Goal: Information Seeking & Learning: Learn about a topic

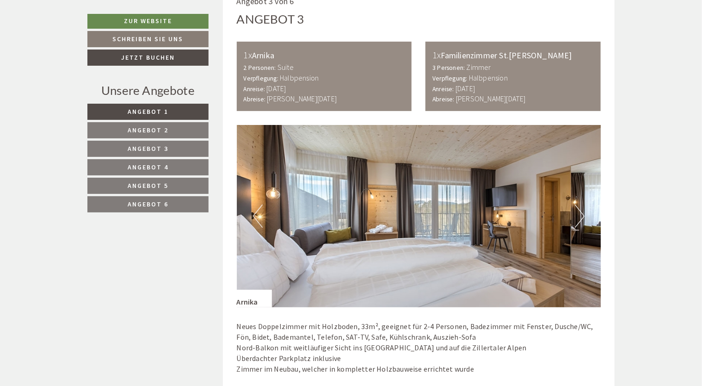
scroll to position [1897, 0]
click at [581, 204] on button "Next" at bounding box center [580, 215] width 10 height 23
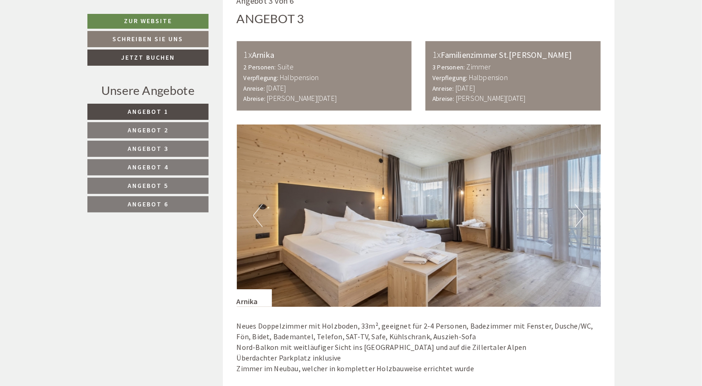
click at [581, 204] on button "Next" at bounding box center [580, 215] width 10 height 23
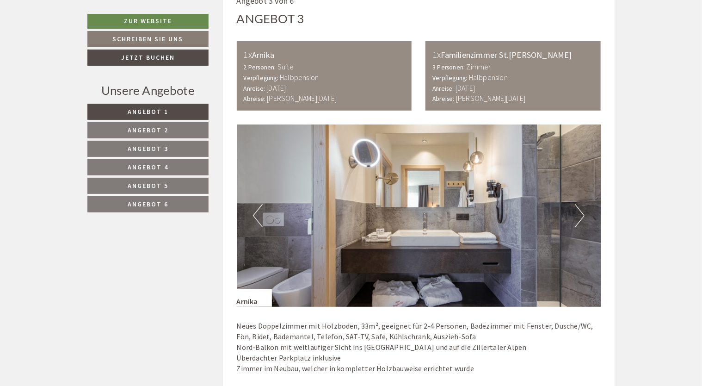
click at [581, 204] on button "Next" at bounding box center [580, 215] width 10 height 23
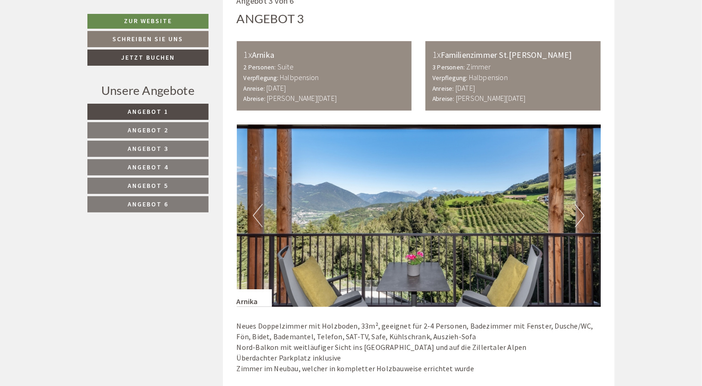
click at [581, 204] on button "Next" at bounding box center [580, 215] width 10 height 23
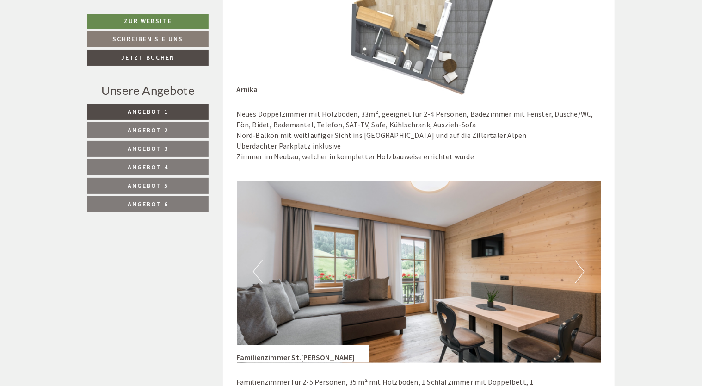
scroll to position [2175, 0]
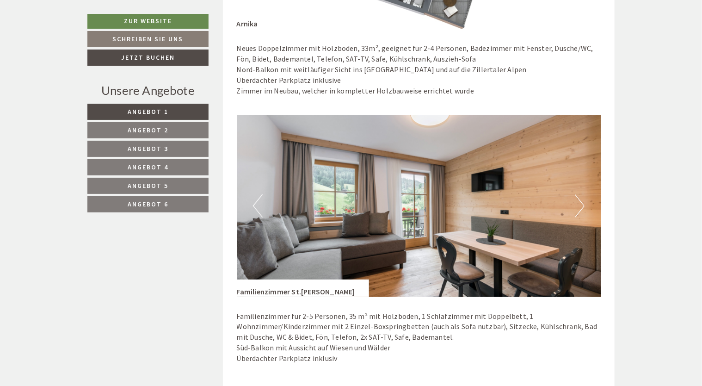
click at [581, 194] on button "Next" at bounding box center [580, 205] width 10 height 23
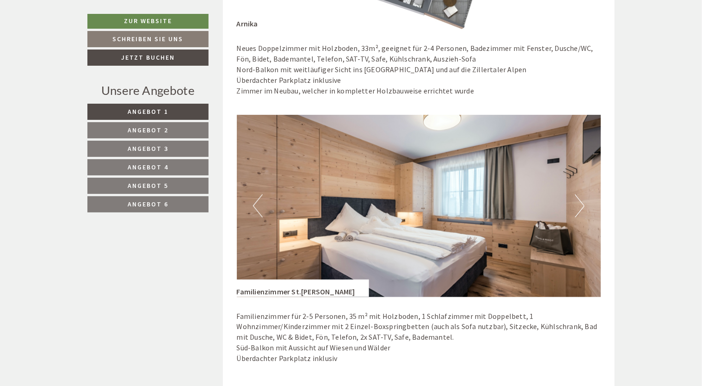
click at [581, 194] on button "Next" at bounding box center [580, 205] width 10 height 23
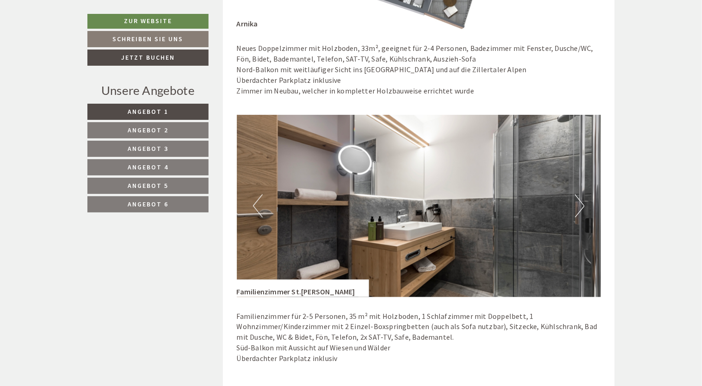
click at [581, 194] on button "Next" at bounding box center [580, 205] width 10 height 23
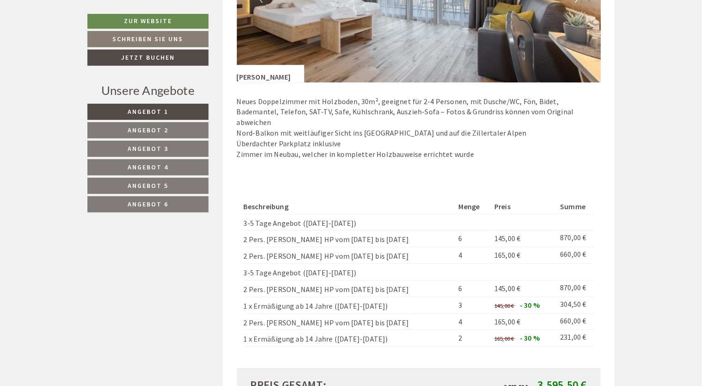
scroll to position [1296, 0]
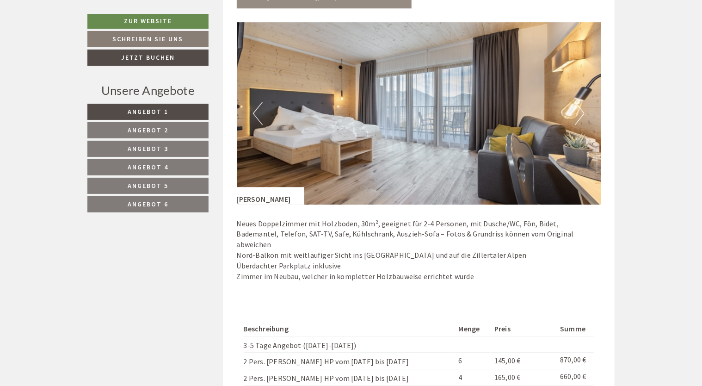
click at [582, 112] on button "Next" at bounding box center [580, 113] width 10 height 23
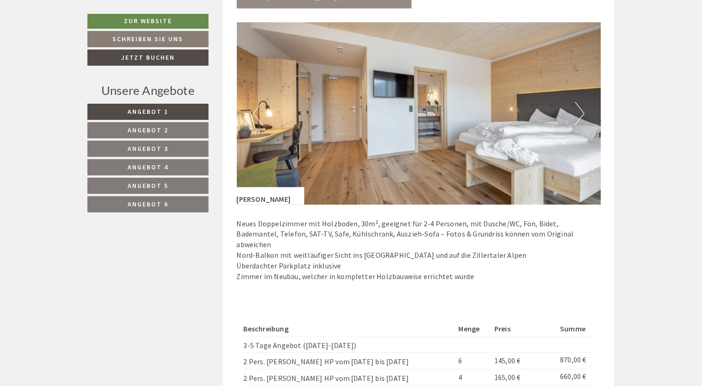
click at [582, 112] on button "Next" at bounding box center [580, 113] width 10 height 23
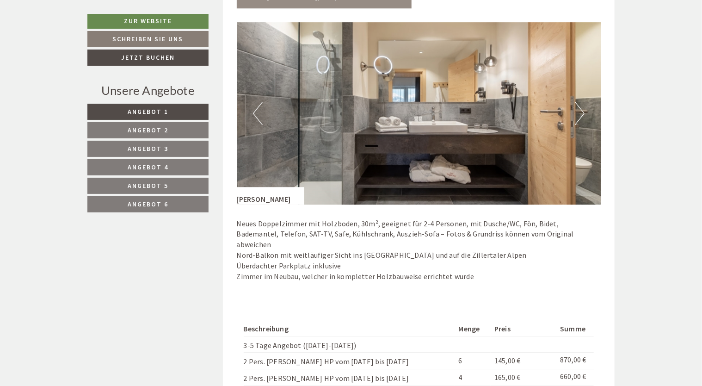
click at [582, 112] on button "Next" at bounding box center [580, 113] width 10 height 23
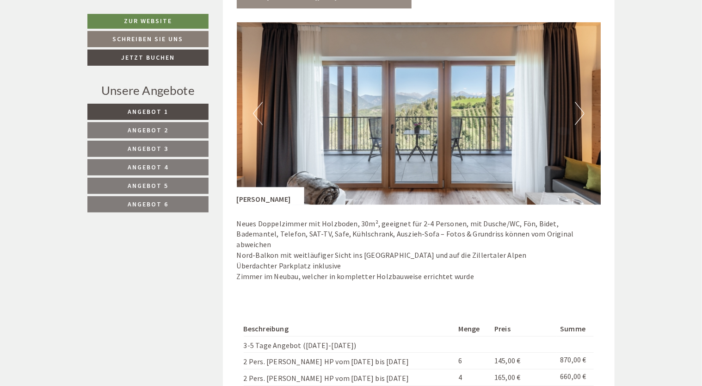
click at [582, 112] on button "Next" at bounding box center [580, 113] width 10 height 23
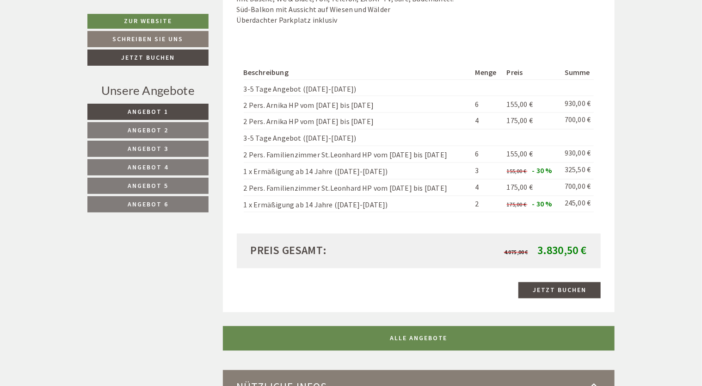
scroll to position [2406, 0]
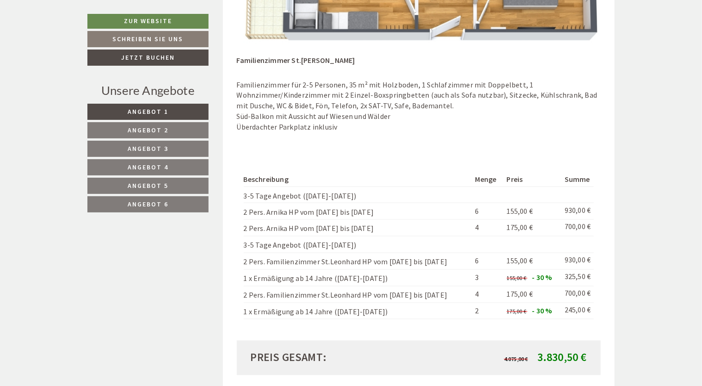
click at [131, 123] on link "Angebot 2" at bounding box center [147, 130] width 121 height 16
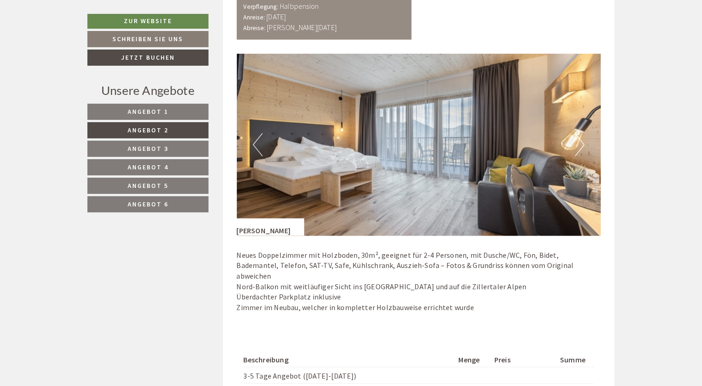
scroll to position [583, 0]
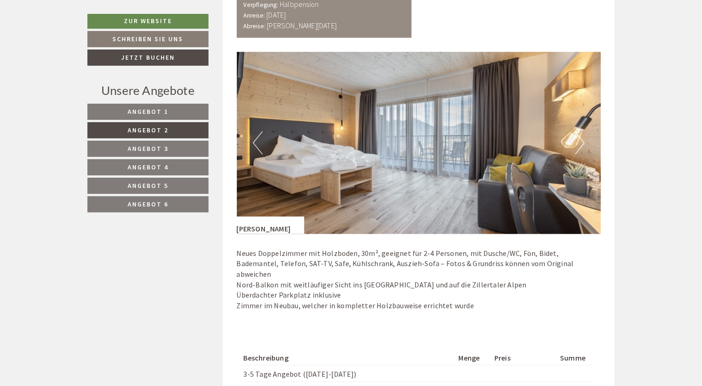
click at [581, 139] on button "Next" at bounding box center [580, 142] width 10 height 23
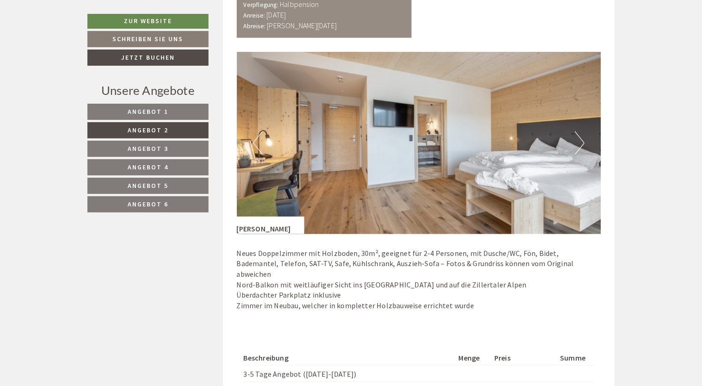
click at [581, 139] on button "Next" at bounding box center [580, 142] width 10 height 23
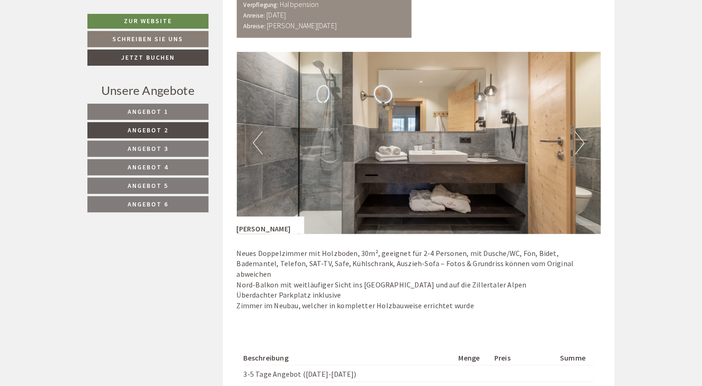
click at [581, 139] on button "Next" at bounding box center [580, 142] width 10 height 23
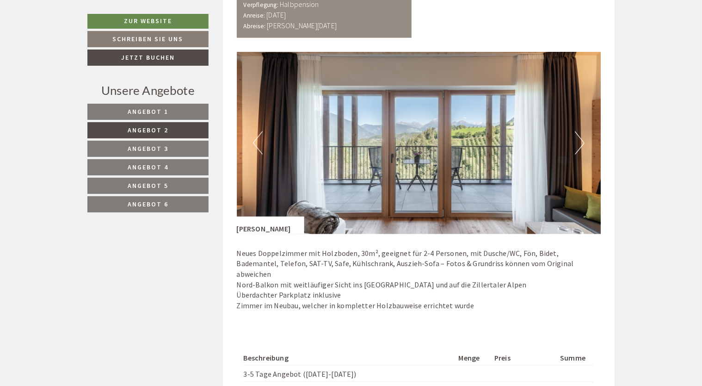
click at [256, 142] on button "Previous" at bounding box center [258, 142] width 10 height 23
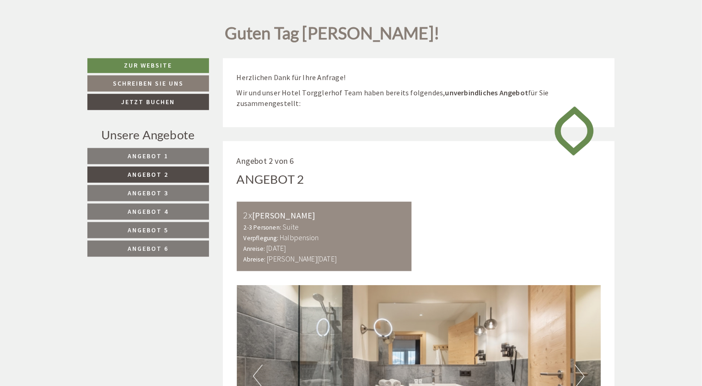
scroll to position [352, 0]
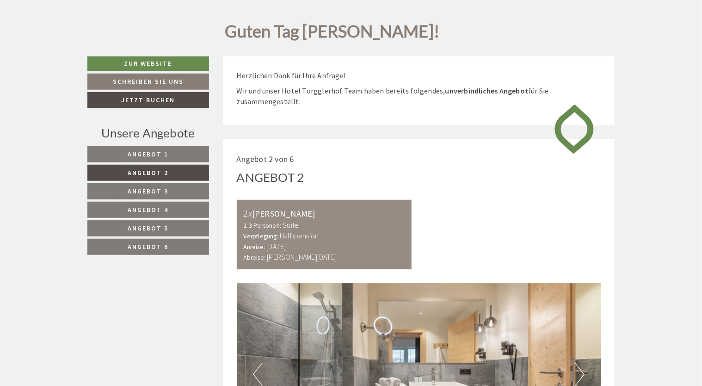
click at [160, 151] on span "Angebot 1" at bounding box center [148, 154] width 41 height 8
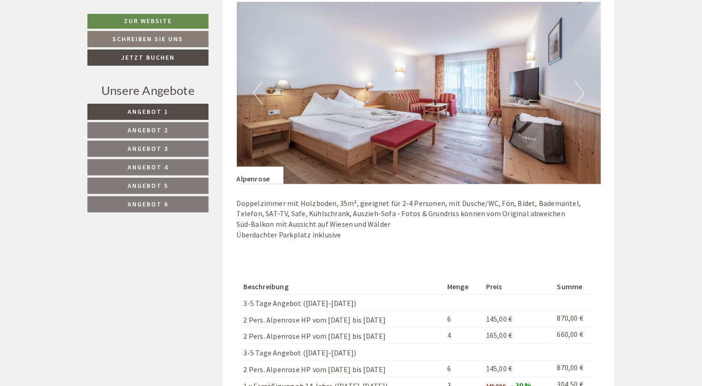
scroll to position [583, 0]
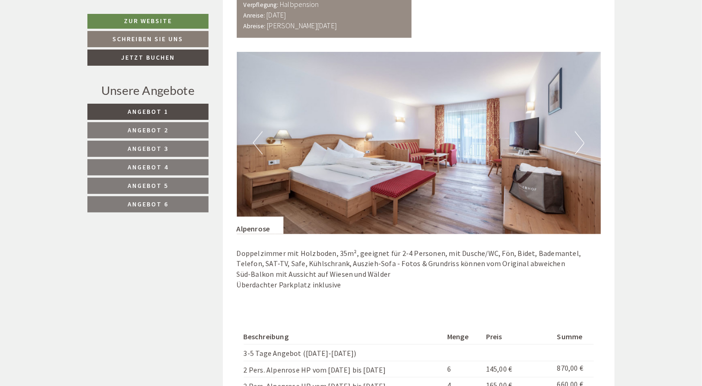
click at [580, 139] on button "Next" at bounding box center [580, 142] width 10 height 23
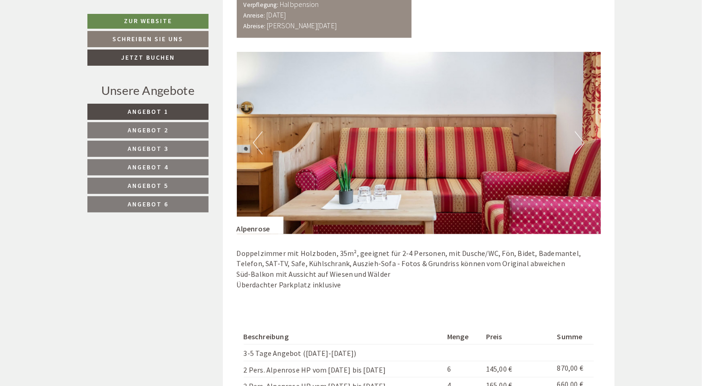
click at [580, 139] on button "Next" at bounding box center [580, 142] width 10 height 23
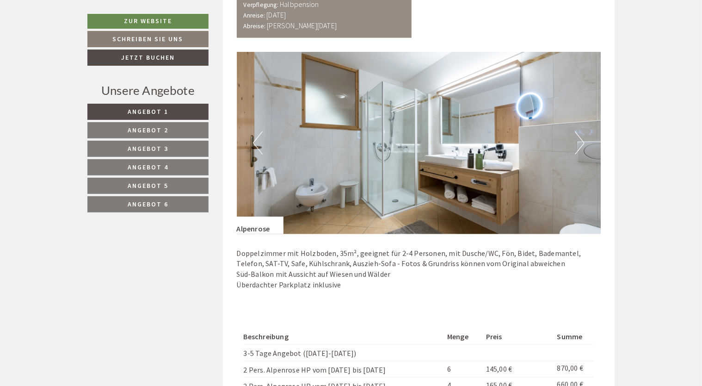
click at [580, 139] on button "Next" at bounding box center [580, 142] width 10 height 23
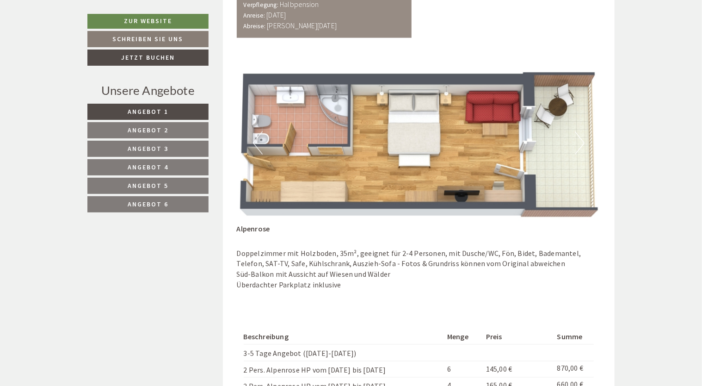
click at [256, 136] on button "Previous" at bounding box center [258, 142] width 10 height 23
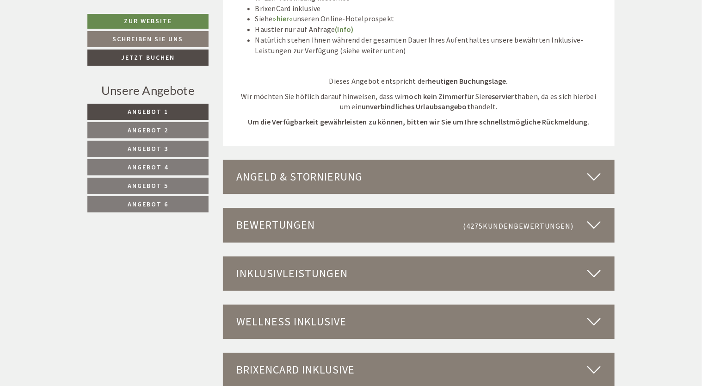
scroll to position [1323, 0]
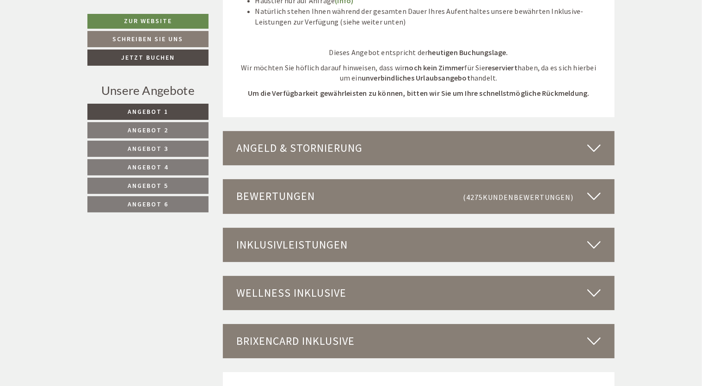
click at [146, 126] on span "Angebot 2" at bounding box center [148, 130] width 41 height 8
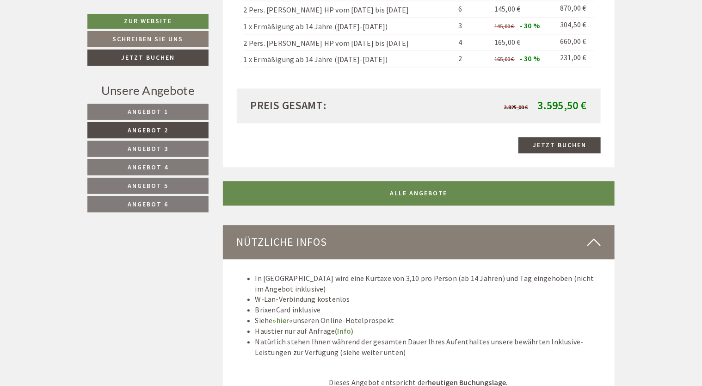
scroll to position [1138, 0]
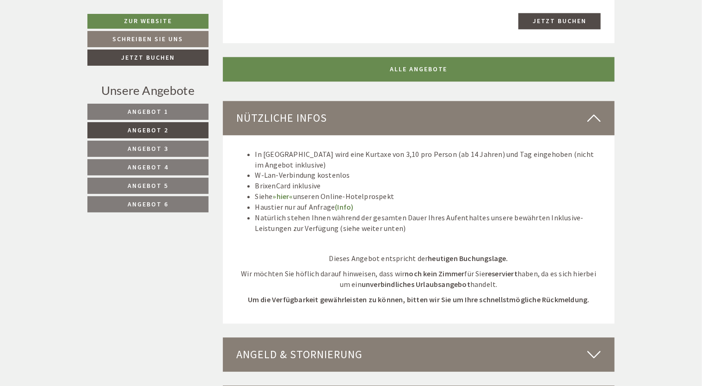
click at [157, 149] on span "Angebot 3" at bounding box center [148, 148] width 41 height 8
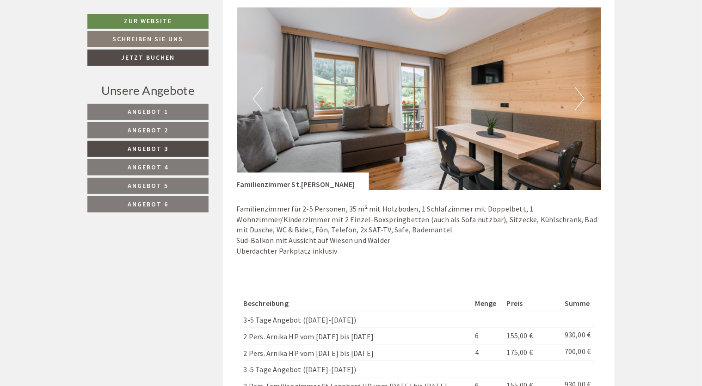
scroll to position [768, 0]
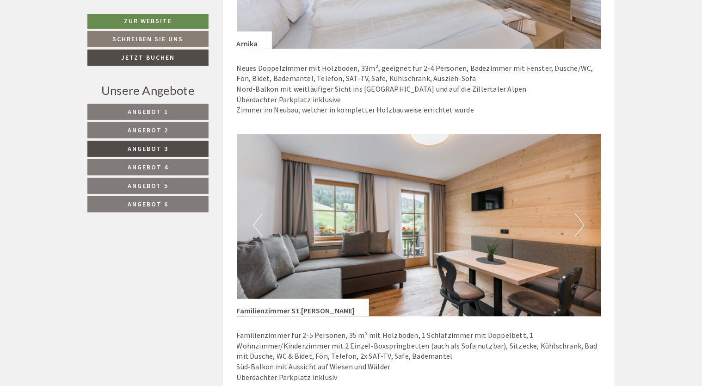
click at [582, 221] on button "Next" at bounding box center [580, 225] width 10 height 23
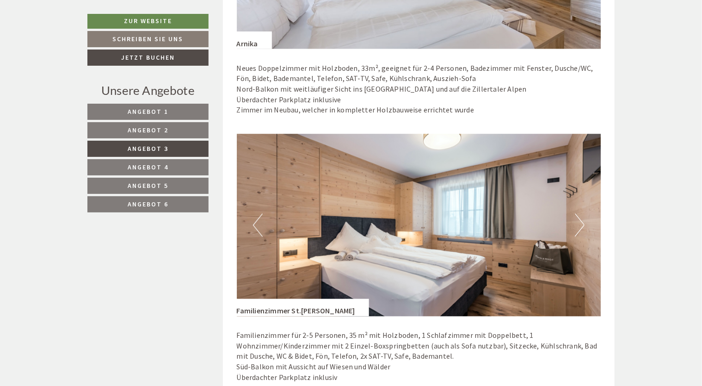
click at [582, 221] on button "Next" at bounding box center [580, 225] width 10 height 23
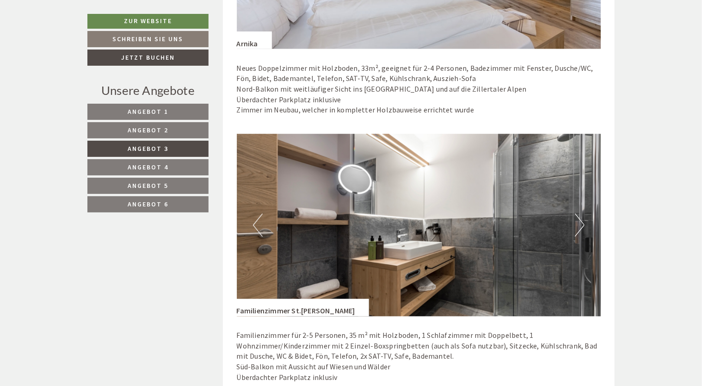
click at [583, 220] on button "Next" at bounding box center [580, 225] width 10 height 23
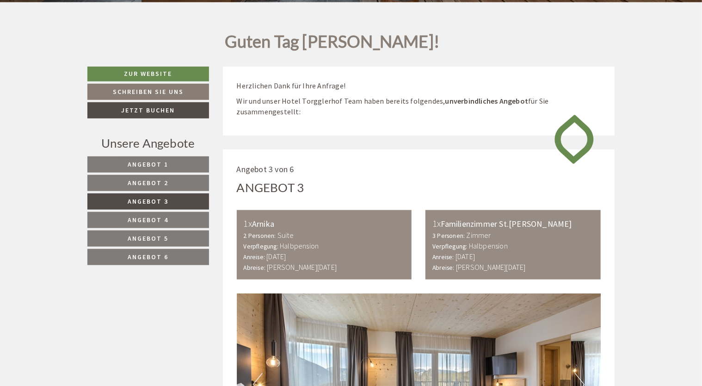
scroll to position [305, 0]
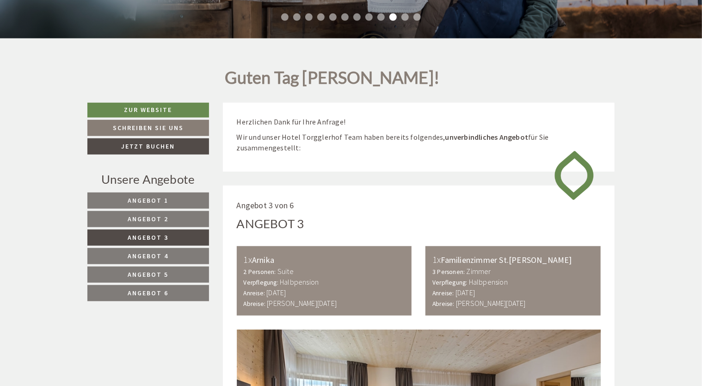
click at [162, 219] on span "Angebot 2" at bounding box center [148, 219] width 41 height 8
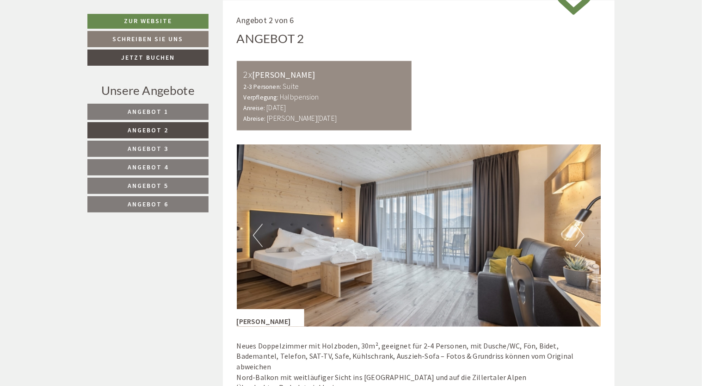
click at [581, 235] on button "Next" at bounding box center [580, 235] width 10 height 23
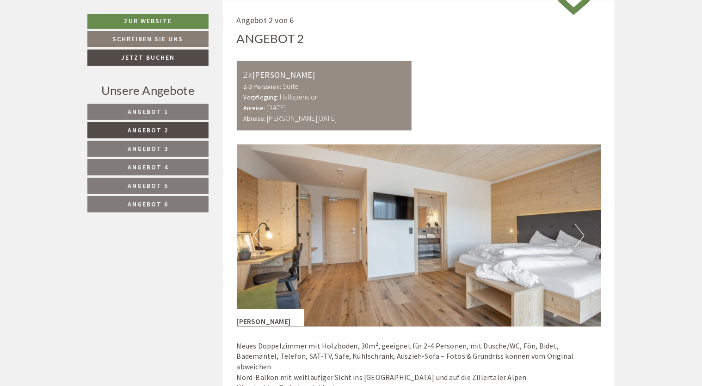
click at [581, 235] on button "Next" at bounding box center [580, 235] width 10 height 23
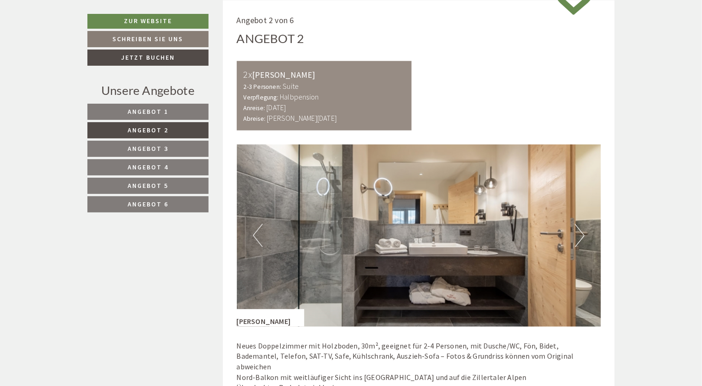
click at [581, 235] on button "Next" at bounding box center [580, 235] width 10 height 23
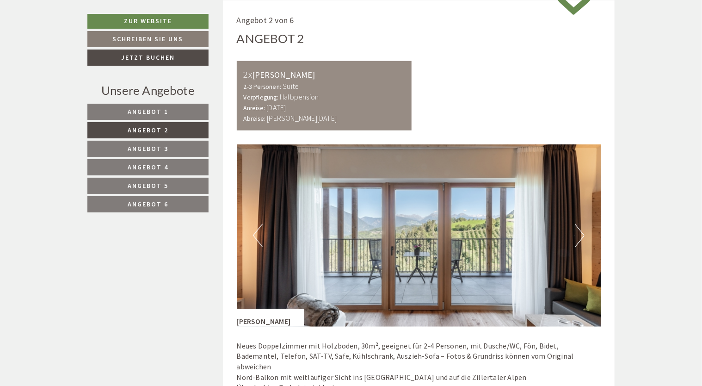
click at [581, 235] on button "Next" at bounding box center [580, 235] width 10 height 23
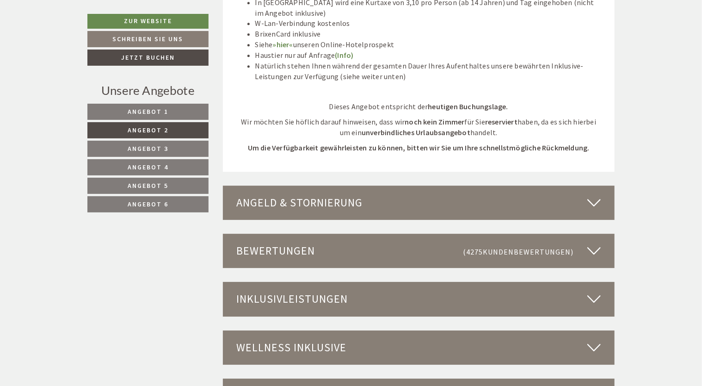
scroll to position [1277, 0]
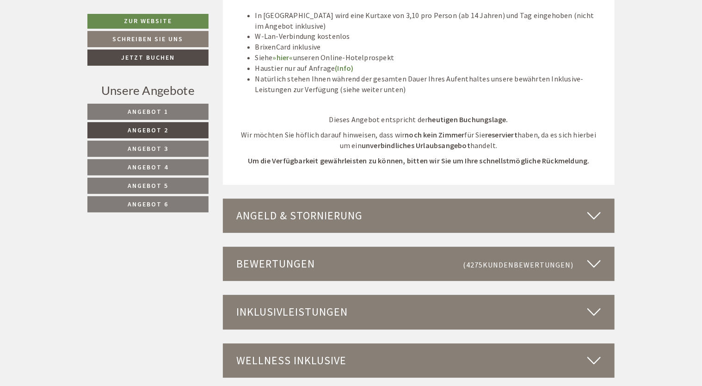
click at [161, 149] on span "Angebot 3" at bounding box center [148, 148] width 41 height 8
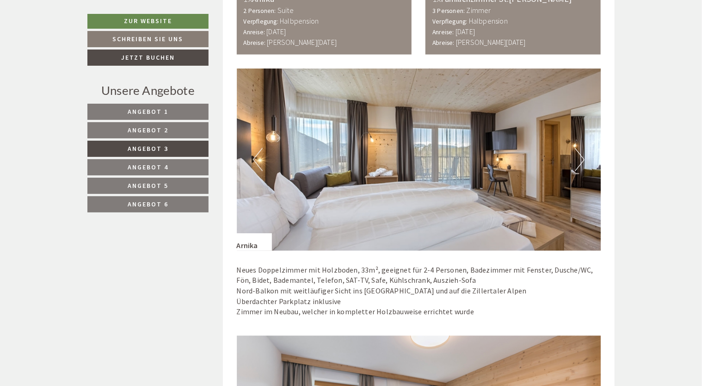
scroll to position [583, 0]
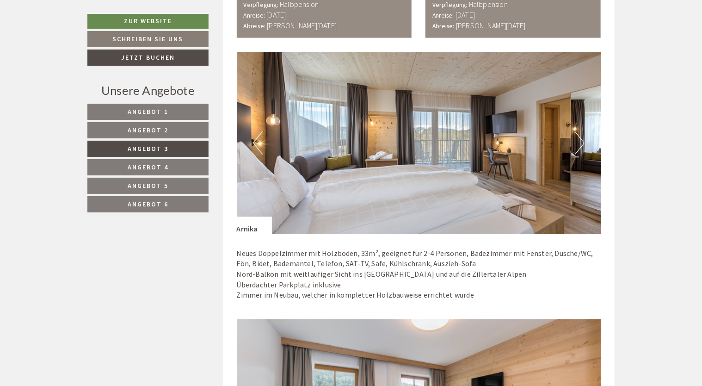
click at [581, 142] on button "Next" at bounding box center [580, 142] width 10 height 23
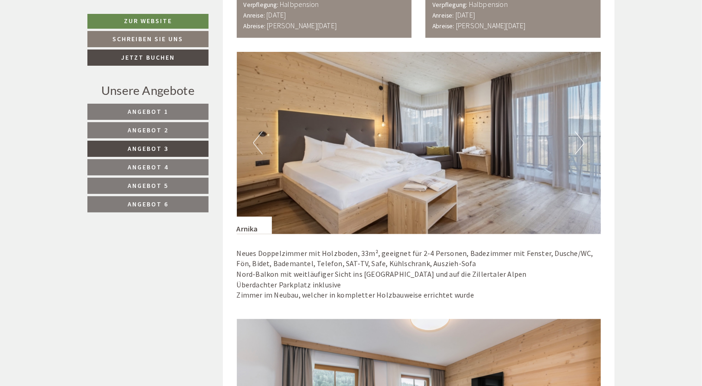
click at [156, 184] on span "Angebot 5" at bounding box center [148, 185] width 41 height 8
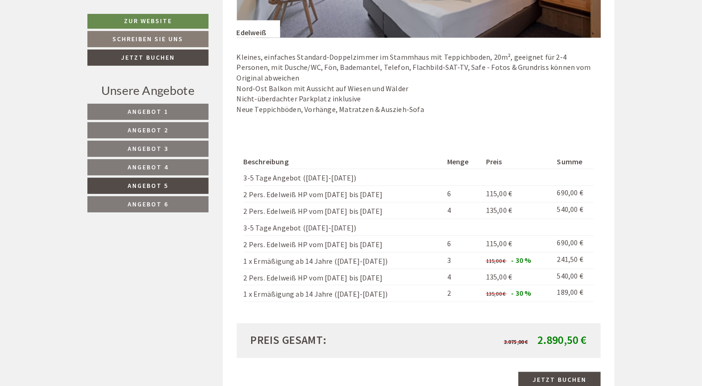
scroll to position [629, 0]
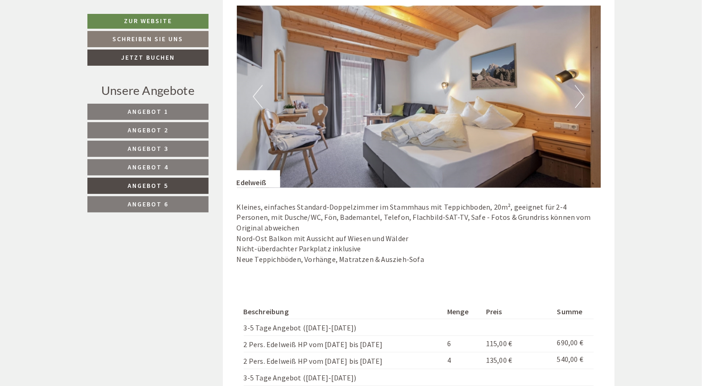
click at [578, 92] on button "Next" at bounding box center [580, 96] width 10 height 23
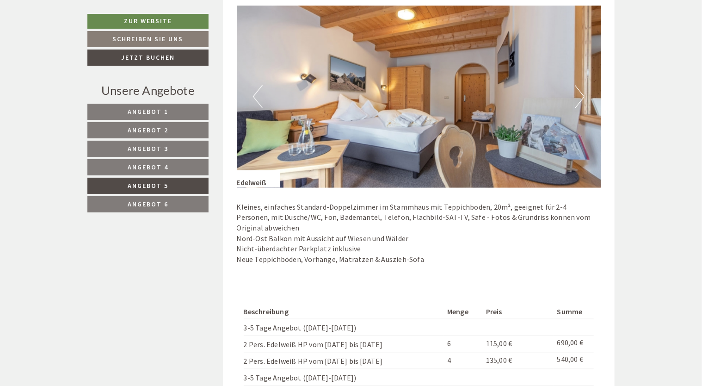
click at [578, 92] on button "Next" at bounding box center [580, 96] width 10 height 23
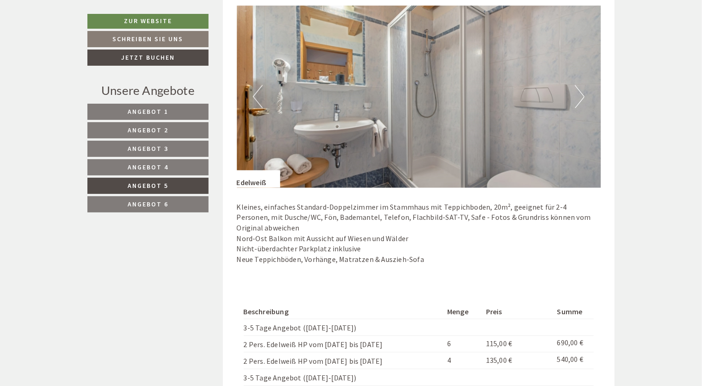
click at [578, 92] on button "Next" at bounding box center [580, 96] width 10 height 23
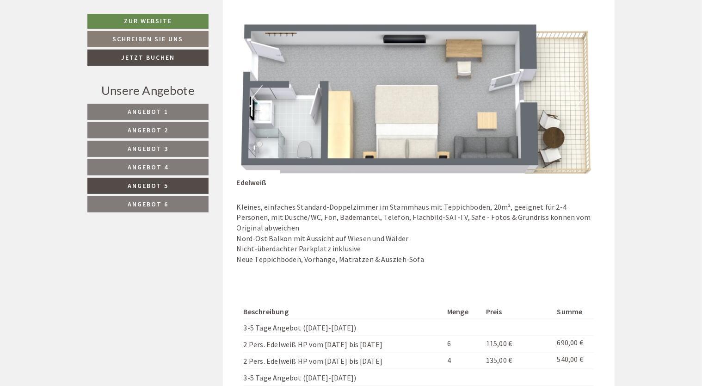
click at [159, 200] on span "Angebot 6" at bounding box center [148, 204] width 41 height 8
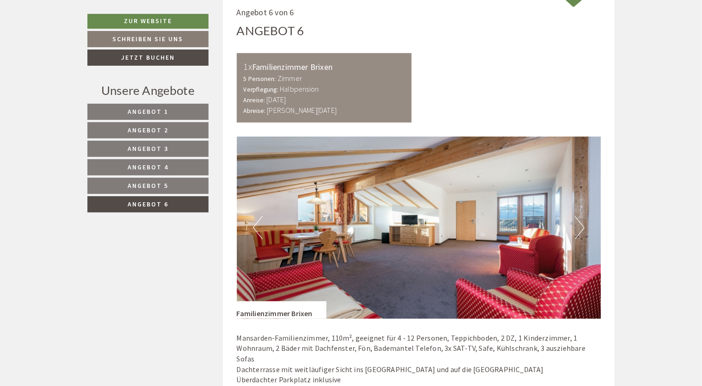
scroll to position [490, 0]
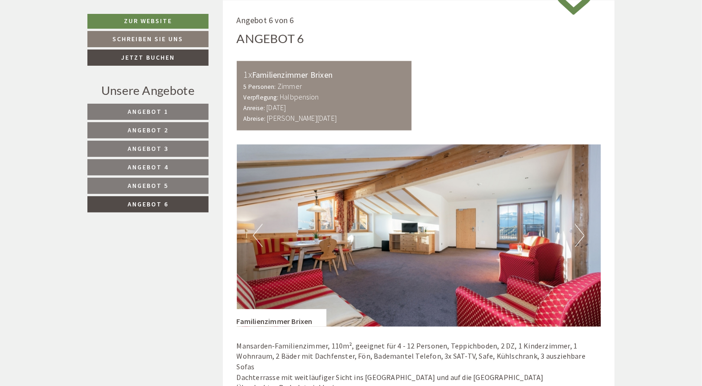
click at [155, 147] on span "Angebot 3" at bounding box center [148, 148] width 41 height 8
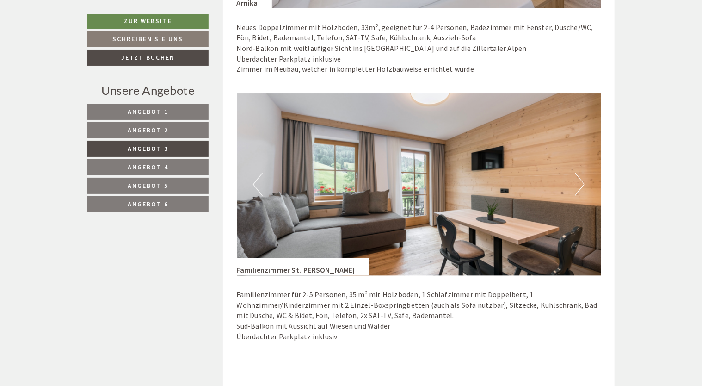
scroll to position [814, 0]
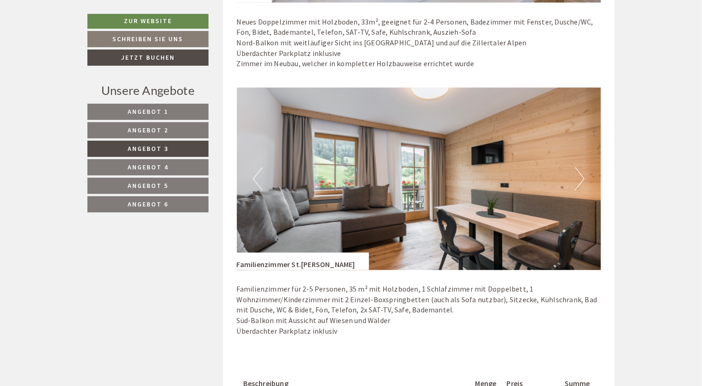
click at [581, 171] on button "Next" at bounding box center [580, 178] width 10 height 23
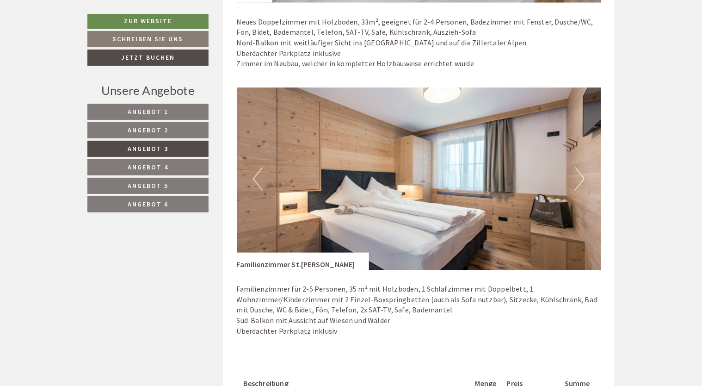
click at [581, 171] on button "Next" at bounding box center [580, 178] width 10 height 23
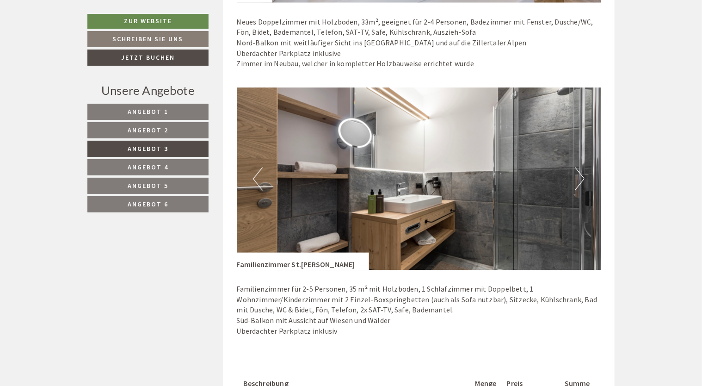
click at [581, 171] on button "Next" at bounding box center [580, 178] width 10 height 23
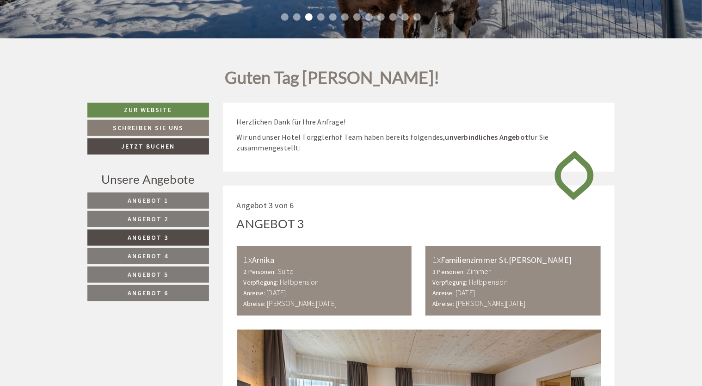
scroll to position [490, 0]
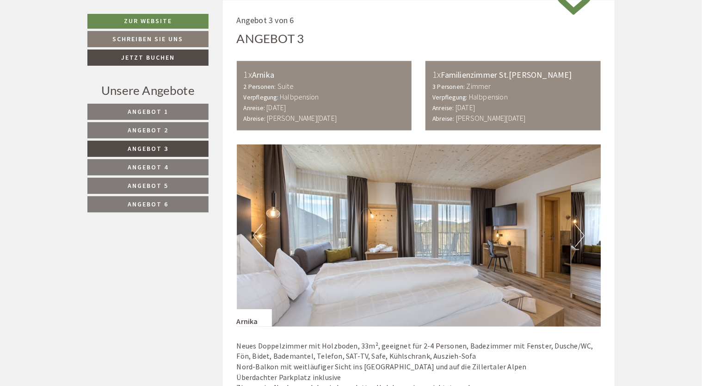
click at [168, 128] on link "Angebot 2" at bounding box center [147, 130] width 121 height 16
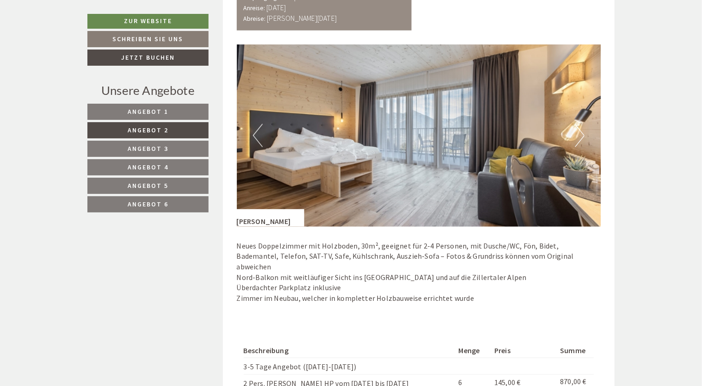
scroll to position [629, 0]
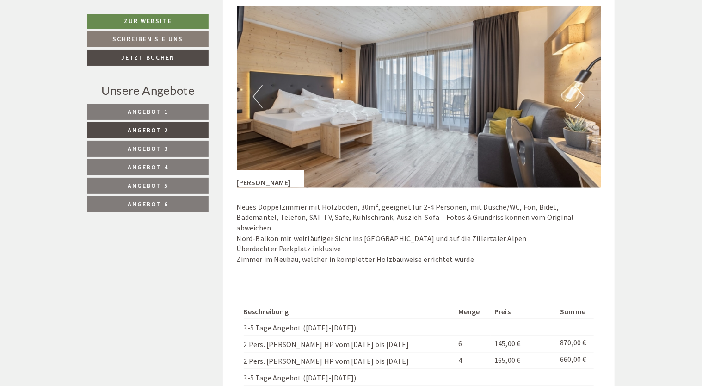
click at [578, 95] on button "Next" at bounding box center [580, 96] width 10 height 23
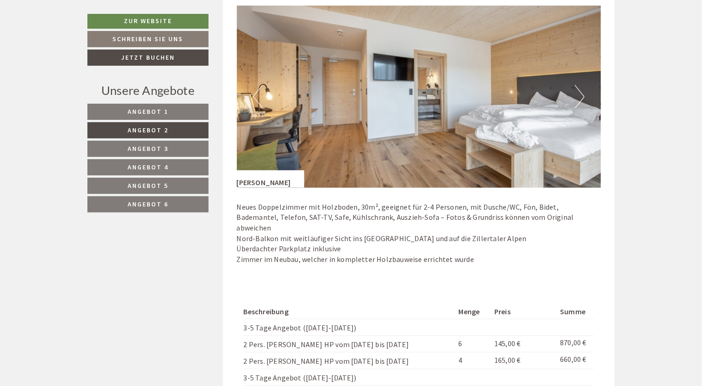
click at [578, 95] on button "Next" at bounding box center [580, 96] width 10 height 23
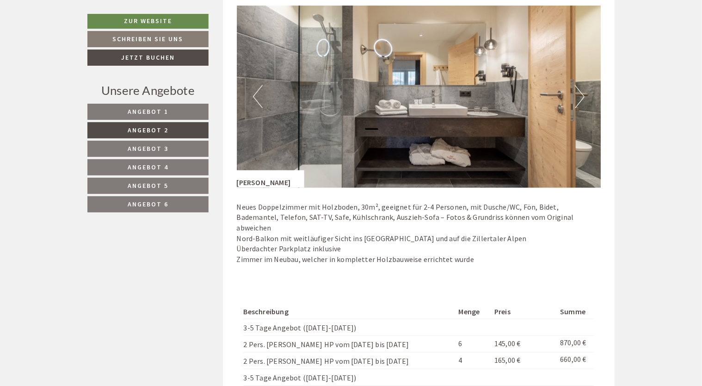
click at [578, 95] on button "Next" at bounding box center [580, 96] width 10 height 23
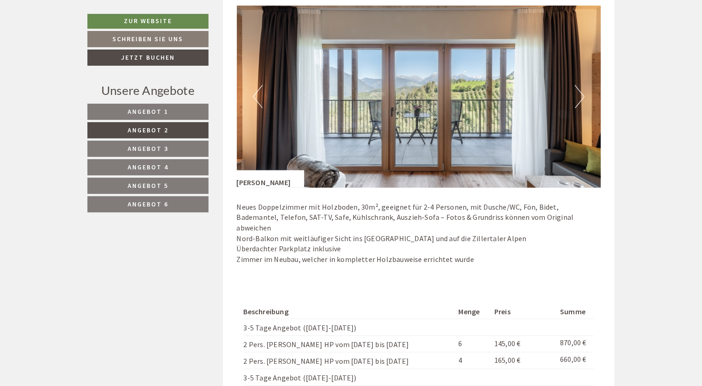
click at [581, 92] on button "Next" at bounding box center [580, 96] width 10 height 23
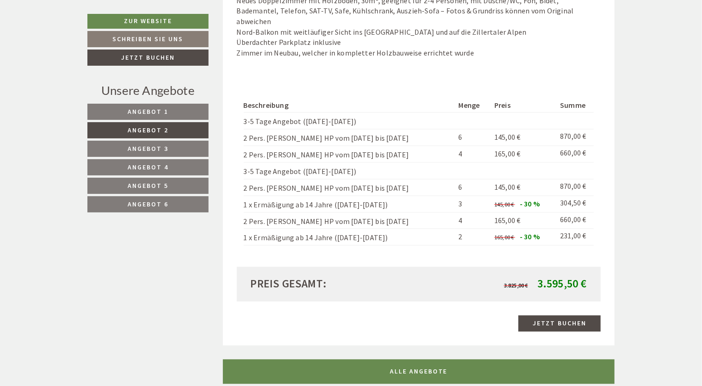
scroll to position [814, 0]
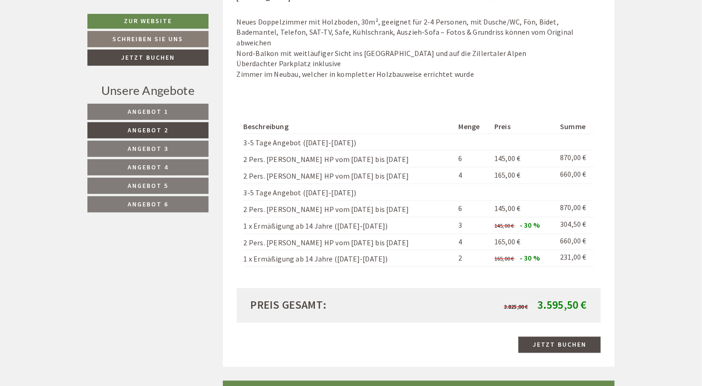
click at [168, 143] on link "Angebot 3" at bounding box center [147, 149] width 121 height 16
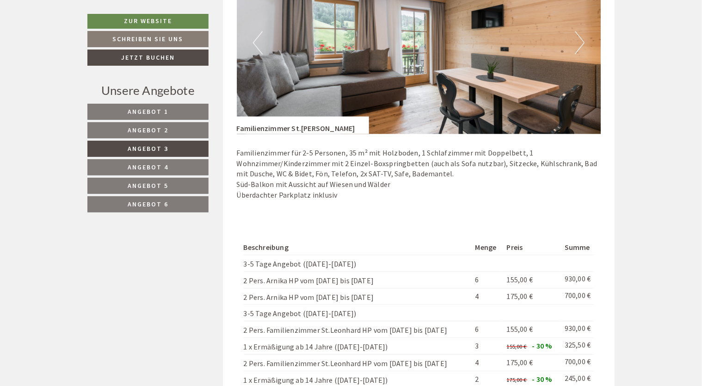
scroll to position [1138, 0]
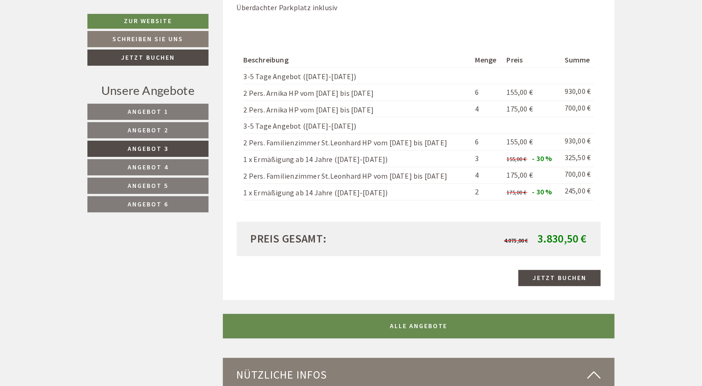
click at [159, 129] on span "Angebot 2" at bounding box center [148, 130] width 41 height 8
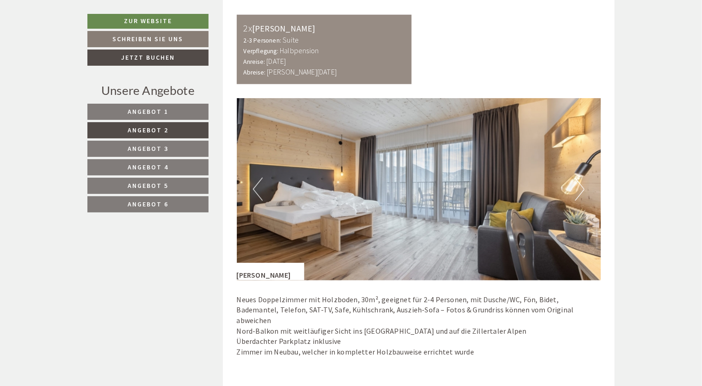
scroll to position [583, 0]
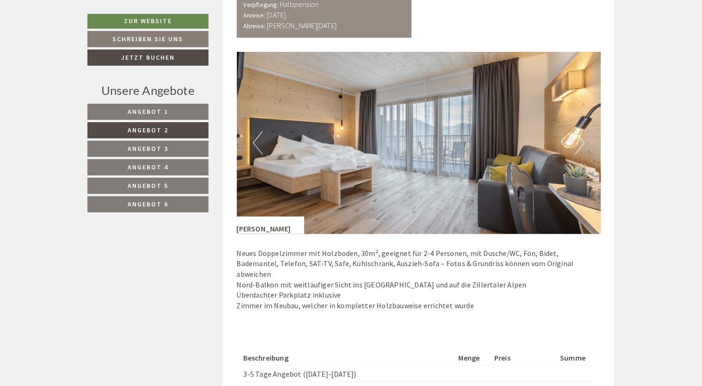
click at [583, 140] on button "Next" at bounding box center [580, 142] width 10 height 23
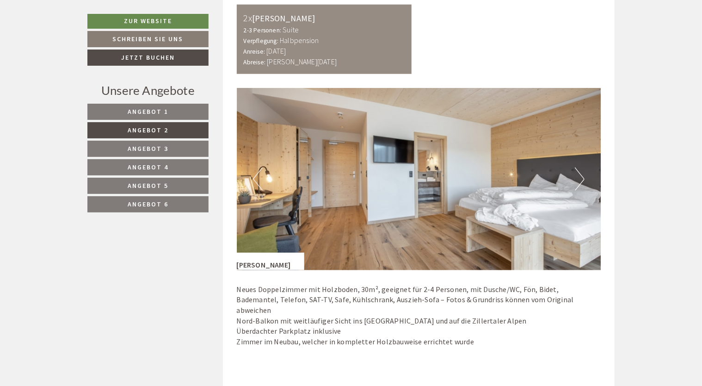
scroll to position [537, 0]
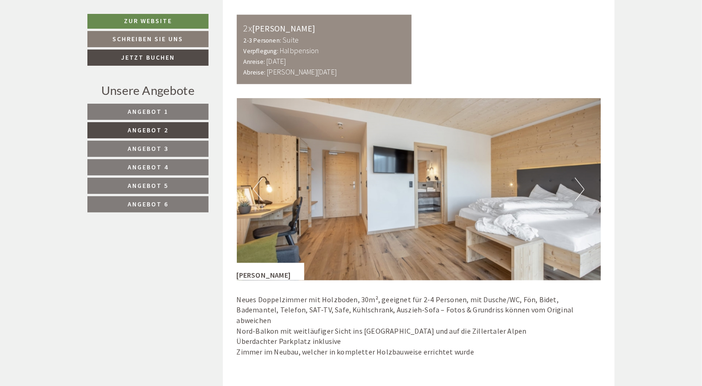
click at [582, 181] on button "Next" at bounding box center [580, 189] width 10 height 23
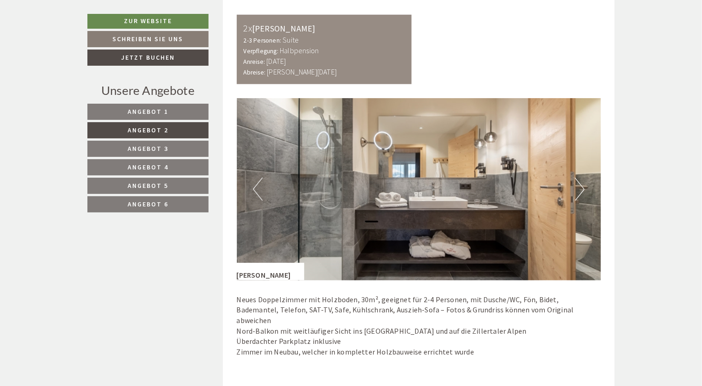
click at [582, 181] on button "Next" at bounding box center [580, 189] width 10 height 23
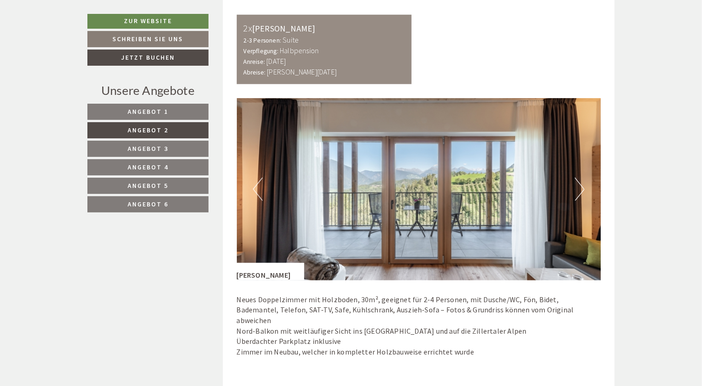
click at [582, 181] on button "Next" at bounding box center [580, 189] width 10 height 23
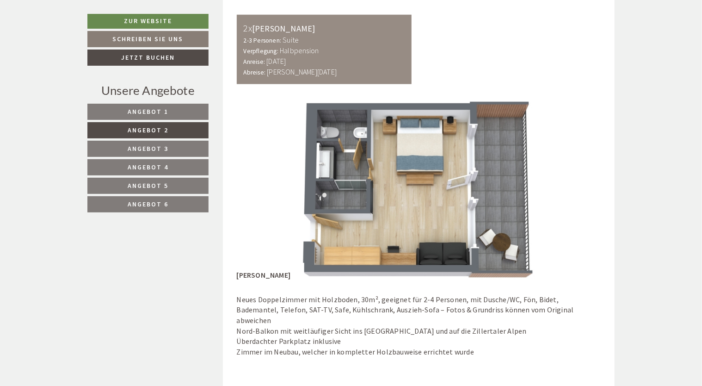
click at [154, 127] on span "Angebot 2" at bounding box center [148, 130] width 41 height 8
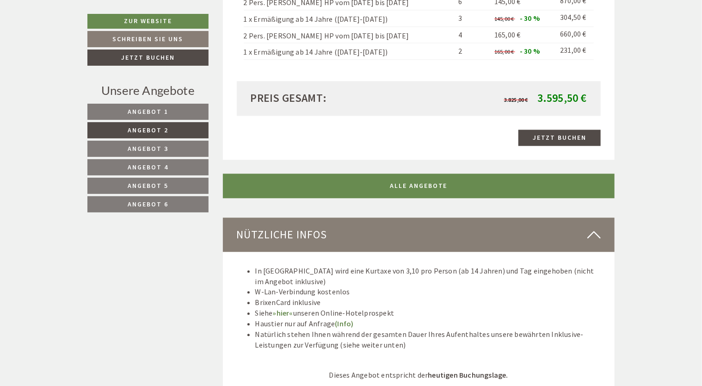
scroll to position [1046, 0]
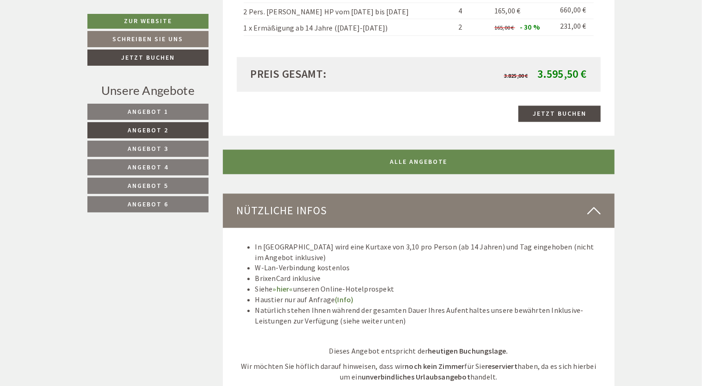
click at [163, 148] on span "Angebot 3" at bounding box center [148, 148] width 41 height 8
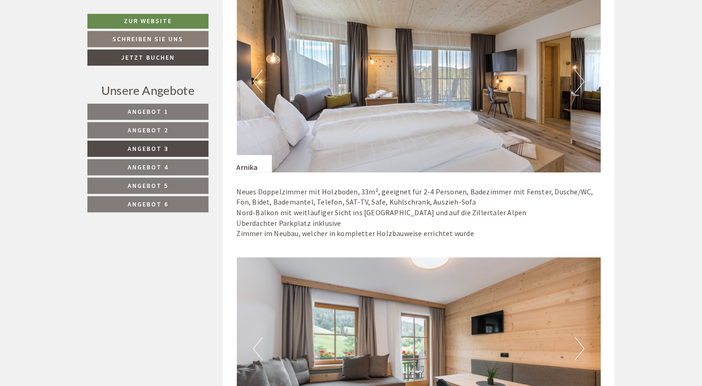
scroll to position [629, 0]
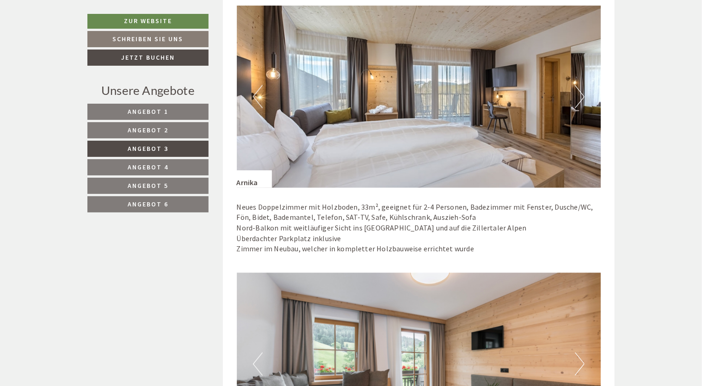
click at [579, 87] on button "Next" at bounding box center [580, 96] width 10 height 23
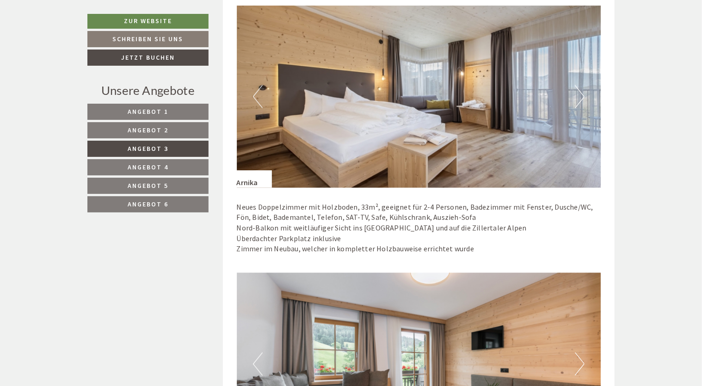
click at [579, 87] on button "Next" at bounding box center [580, 96] width 10 height 23
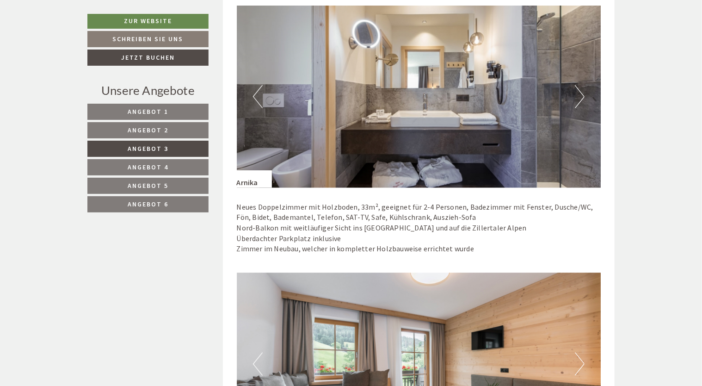
click at [579, 87] on button "Next" at bounding box center [580, 96] width 10 height 23
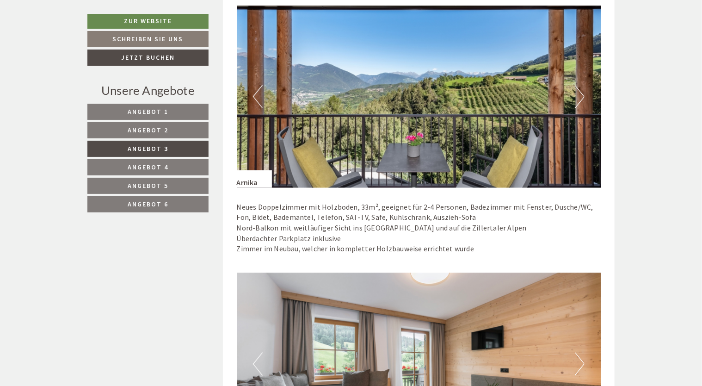
click at [579, 87] on button "Next" at bounding box center [580, 96] width 10 height 23
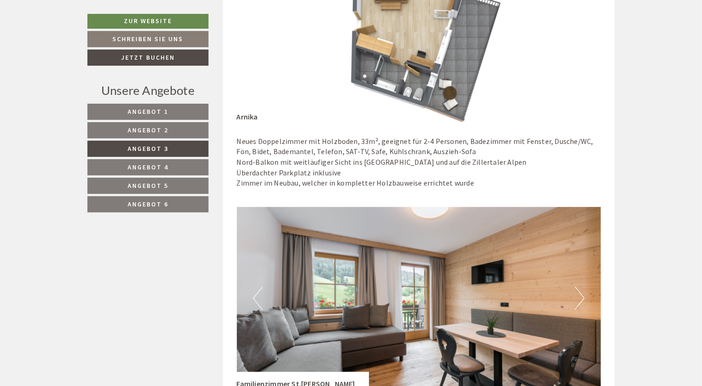
scroll to position [814, 0]
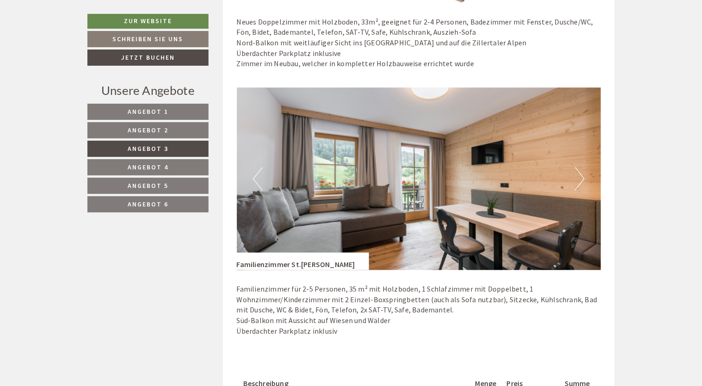
click at [582, 173] on button "Next" at bounding box center [580, 178] width 10 height 23
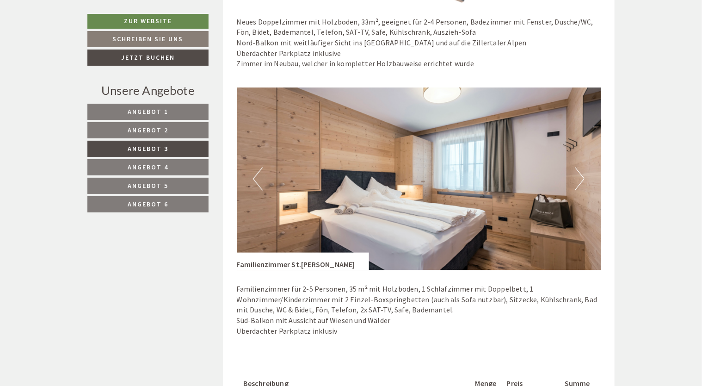
click at [582, 173] on button "Next" at bounding box center [580, 178] width 10 height 23
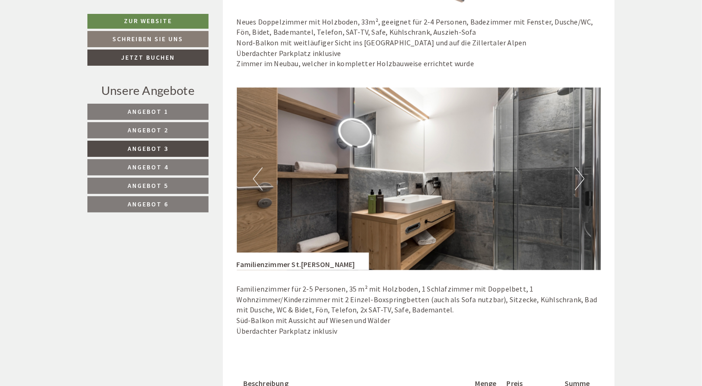
click at [582, 173] on button "Next" at bounding box center [580, 178] width 10 height 23
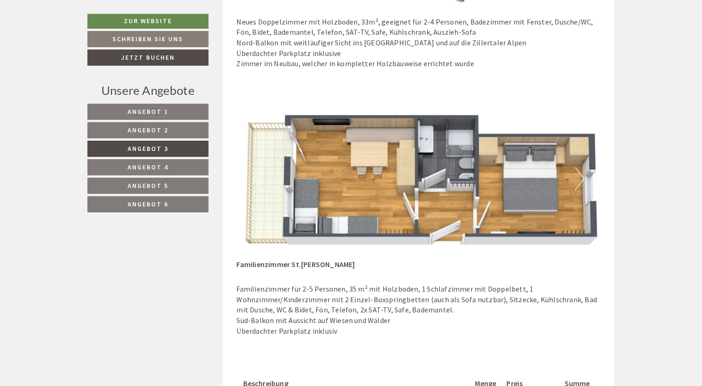
click at [582, 173] on button "Next" at bounding box center [580, 178] width 10 height 23
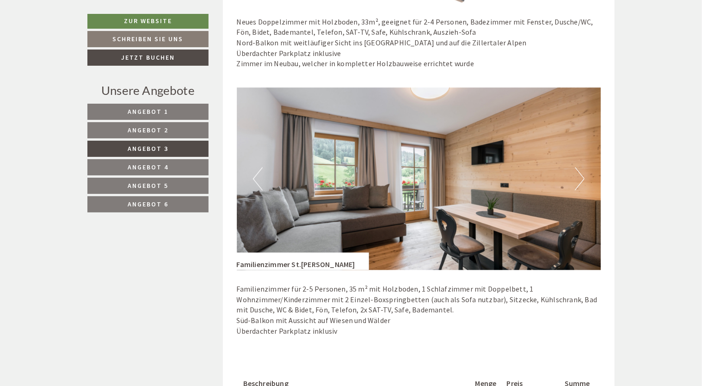
click at [583, 180] on button "Next" at bounding box center [580, 178] width 10 height 23
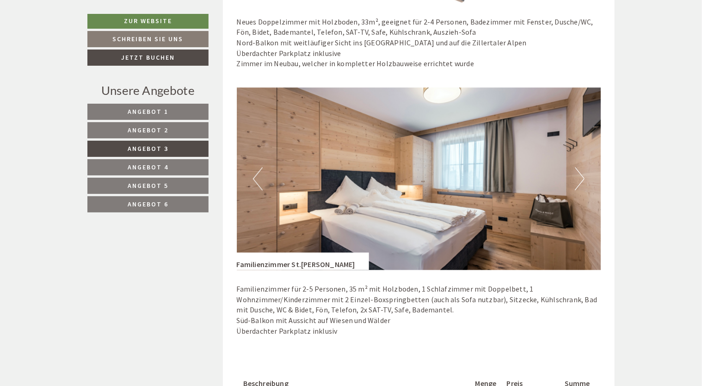
click at [583, 180] on button "Next" at bounding box center [580, 178] width 10 height 23
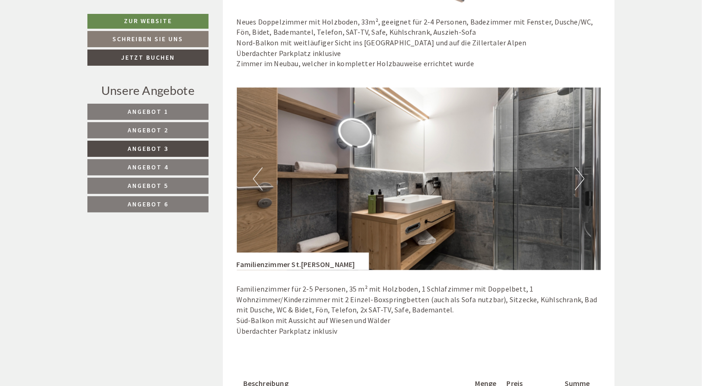
click at [583, 180] on button "Next" at bounding box center [580, 178] width 10 height 23
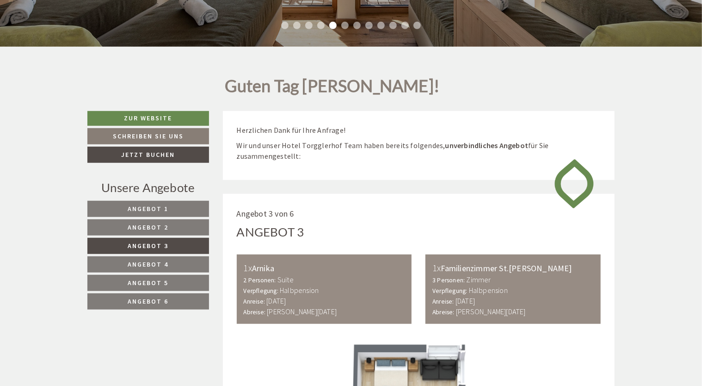
scroll to position [167, 0]
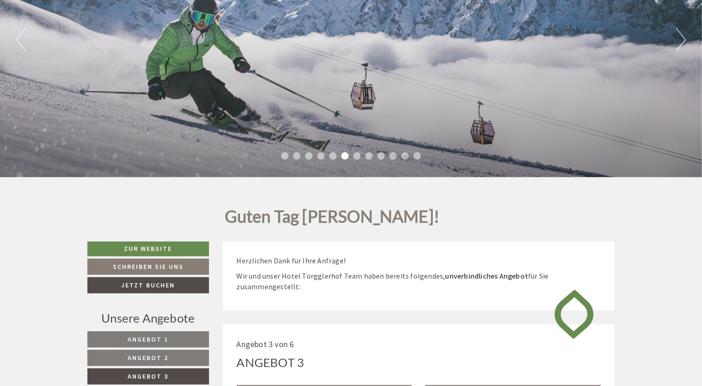
click at [165, 354] on span "Angebot 2" at bounding box center [148, 358] width 41 height 8
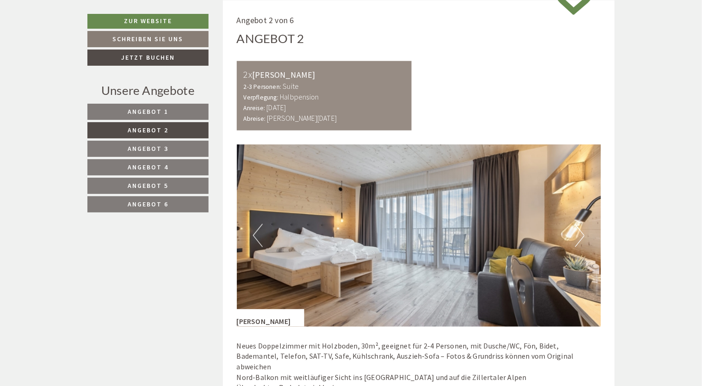
click at [583, 231] on button "Next" at bounding box center [580, 235] width 10 height 23
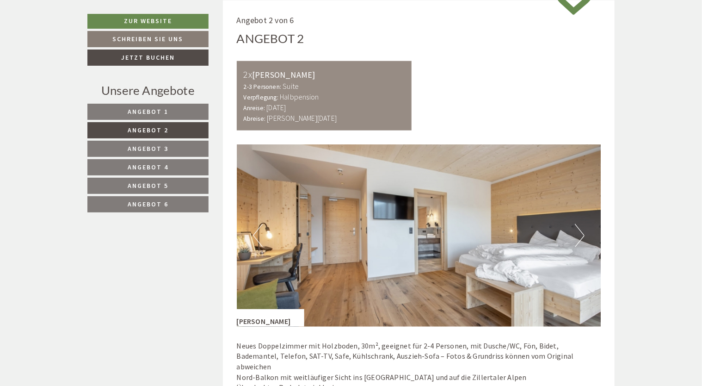
click at [579, 230] on button "Next" at bounding box center [580, 235] width 10 height 23
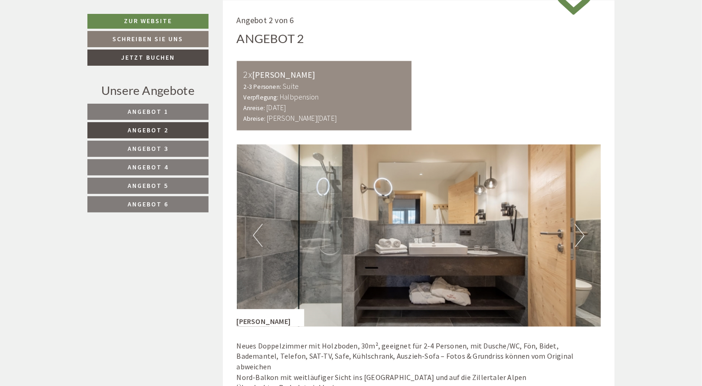
click at [579, 230] on button "Next" at bounding box center [580, 235] width 10 height 23
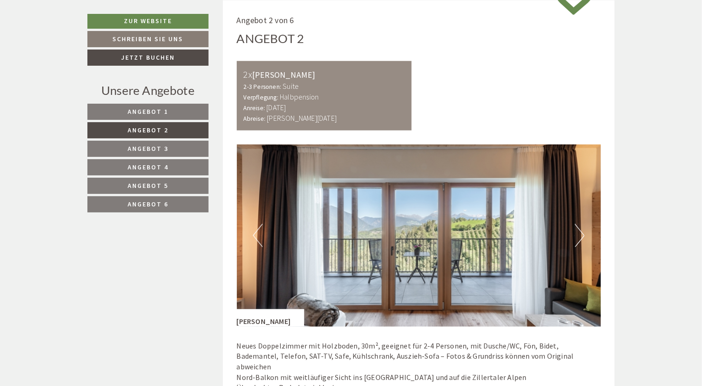
click at [255, 230] on button "Previous" at bounding box center [258, 235] width 10 height 23
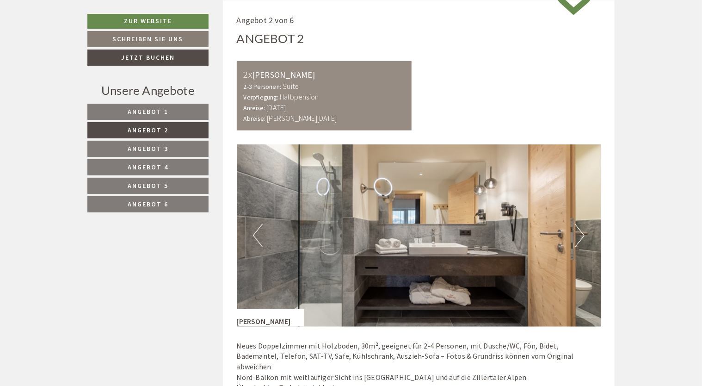
click at [255, 230] on button "Previous" at bounding box center [258, 235] width 10 height 23
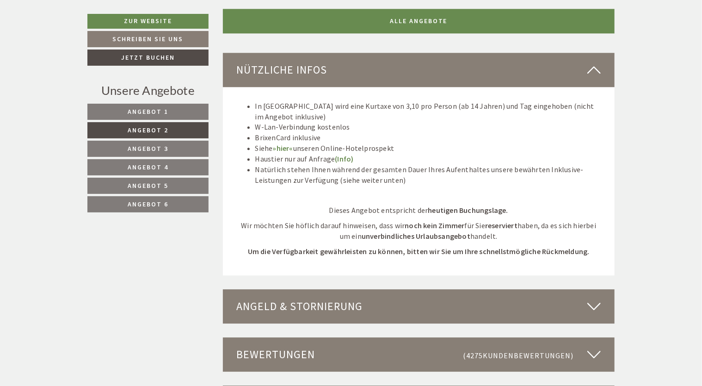
scroll to position [1185, 0]
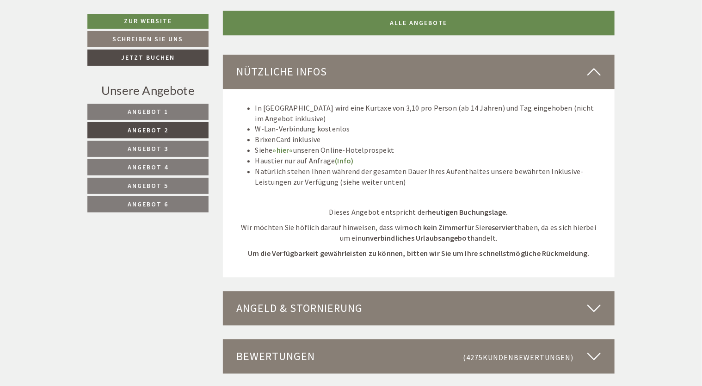
click at [156, 149] on span "Angebot 3" at bounding box center [148, 148] width 41 height 8
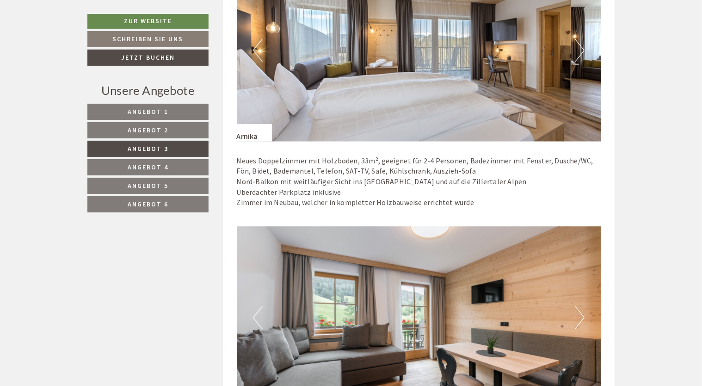
scroll to position [814, 0]
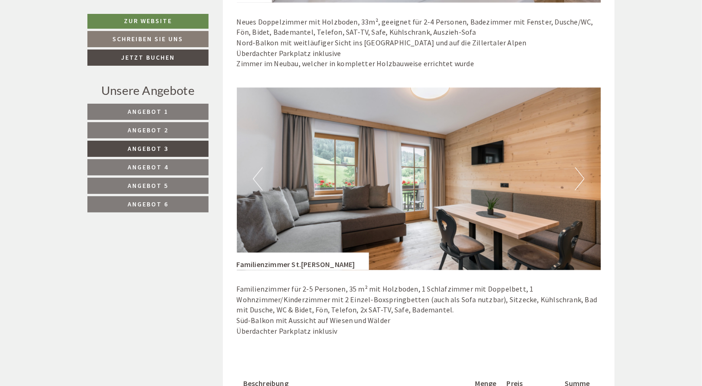
click at [579, 177] on button "Next" at bounding box center [580, 178] width 10 height 23
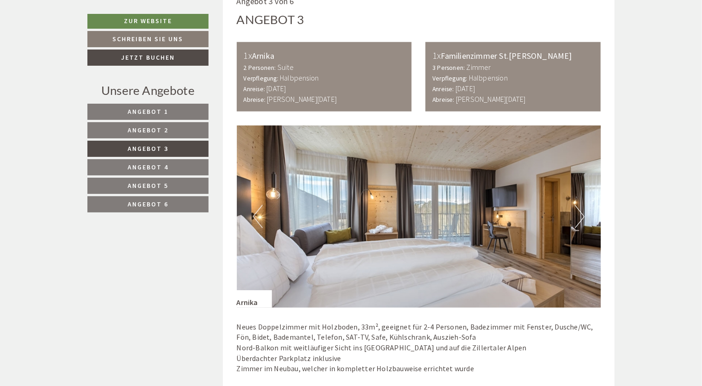
scroll to position [490, 0]
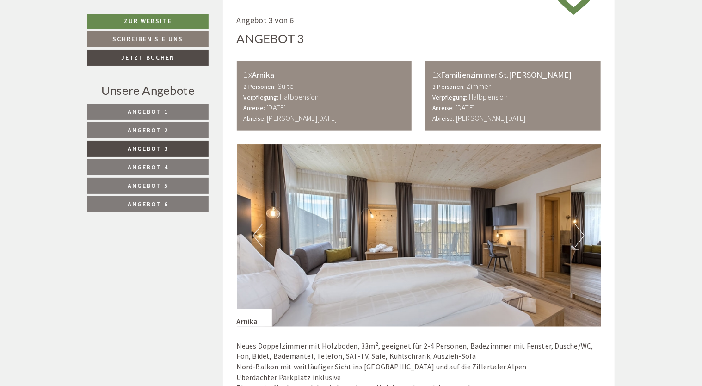
click at [582, 234] on button "Next" at bounding box center [580, 235] width 10 height 23
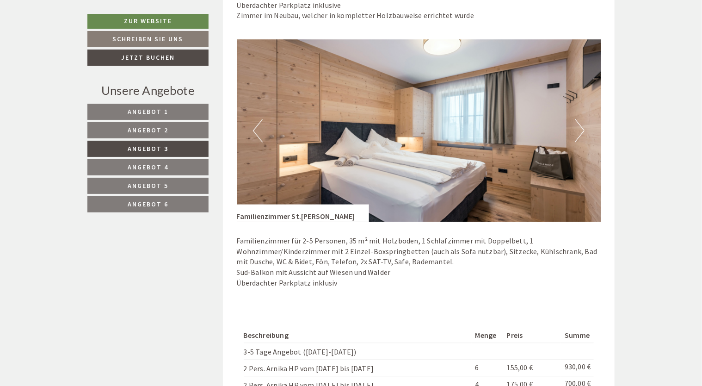
scroll to position [907, 0]
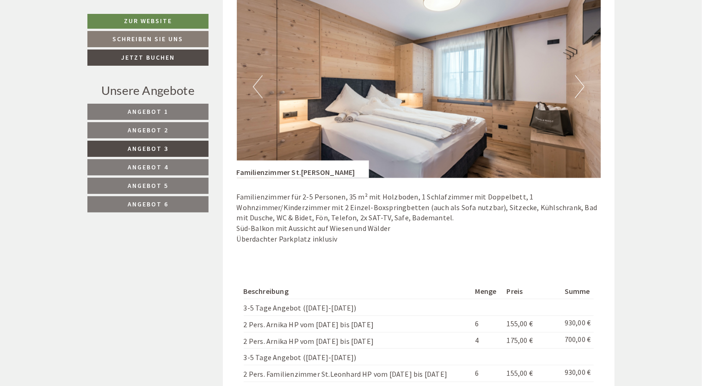
click at [580, 86] on button "Next" at bounding box center [580, 86] width 10 height 23
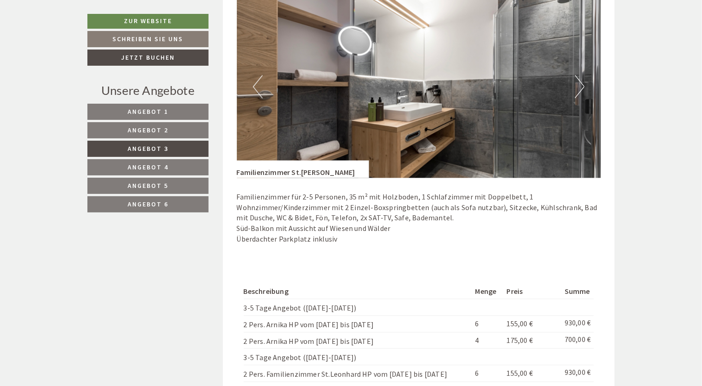
click at [580, 86] on button "Next" at bounding box center [580, 86] width 10 height 23
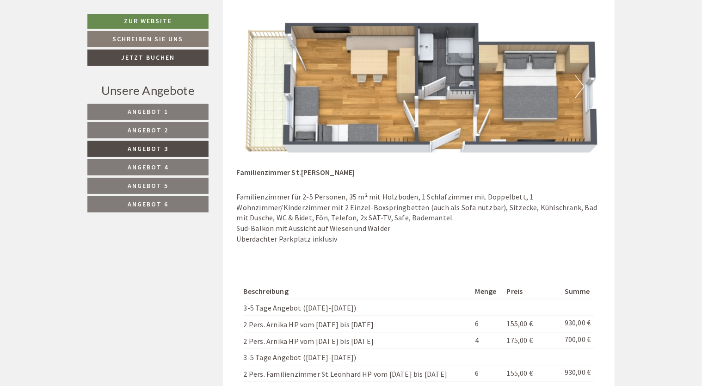
click at [580, 86] on button "Next" at bounding box center [580, 86] width 10 height 23
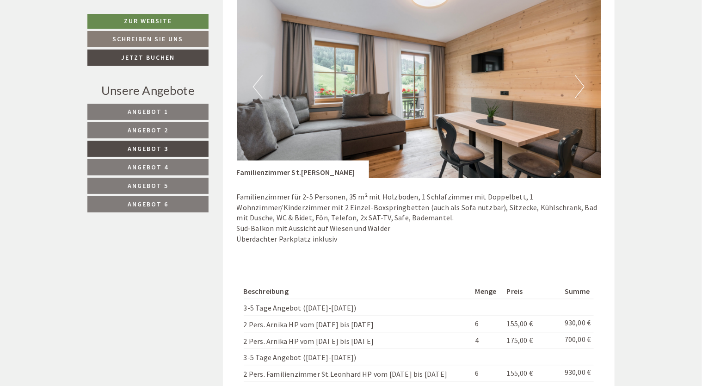
click at [582, 83] on button "Next" at bounding box center [580, 86] width 10 height 23
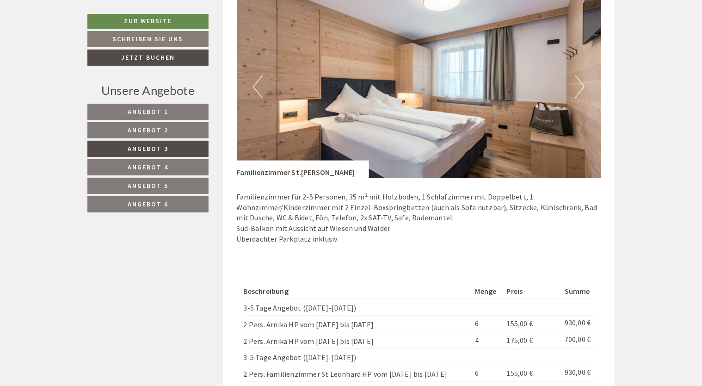
click at [582, 83] on button "Next" at bounding box center [580, 86] width 10 height 23
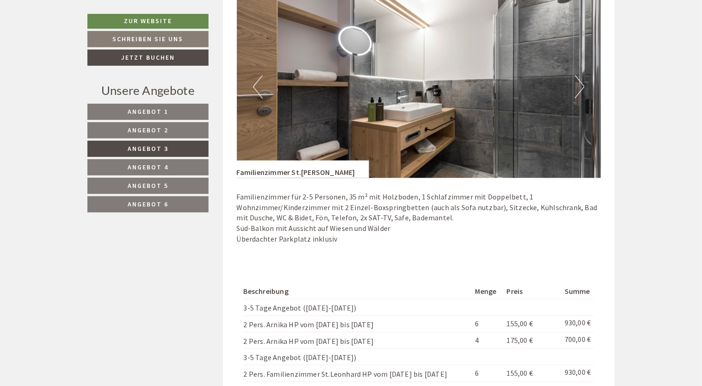
click at [582, 83] on button "Next" at bounding box center [580, 86] width 10 height 23
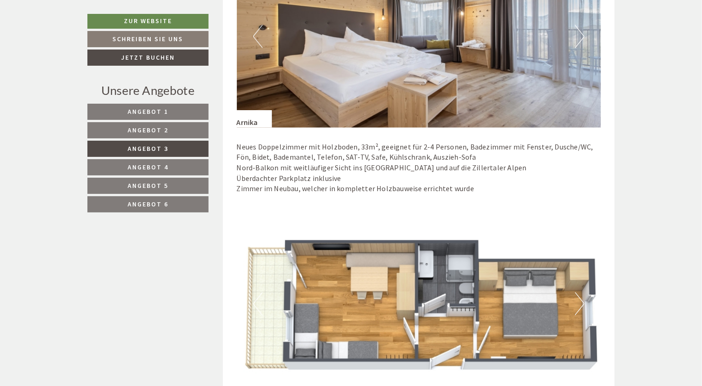
scroll to position [537, 0]
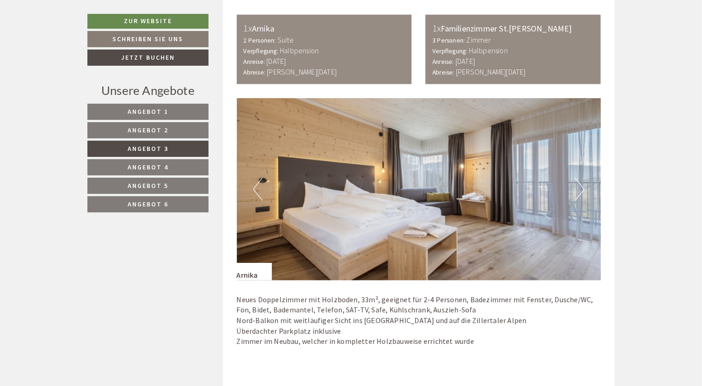
click at [154, 130] on span "Angebot 2" at bounding box center [148, 130] width 41 height 8
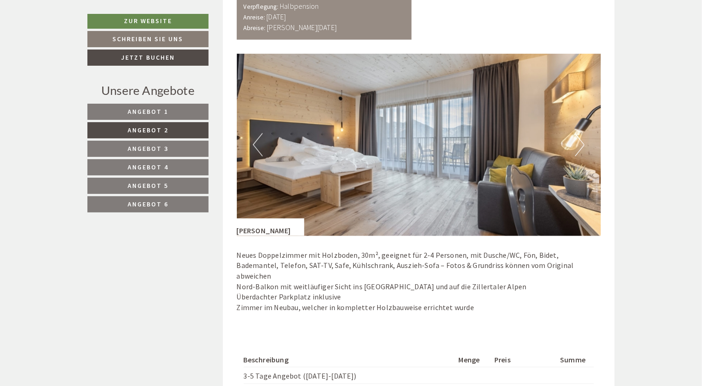
scroll to position [583, 0]
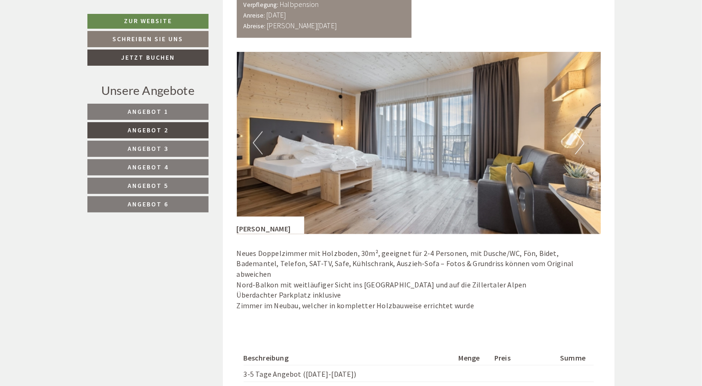
click at [583, 139] on button "Next" at bounding box center [580, 142] width 10 height 23
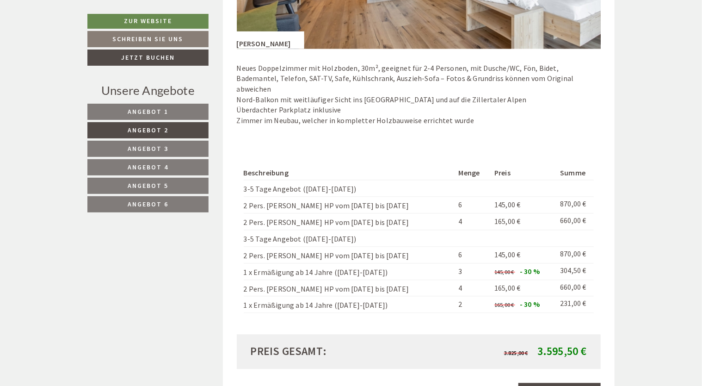
scroll to position [999, 0]
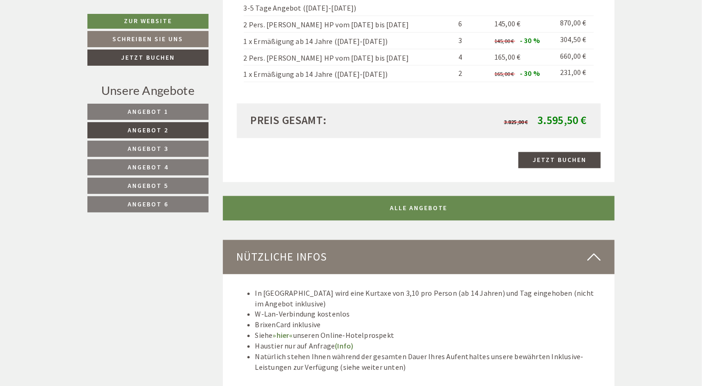
click at [163, 145] on span "Angebot 3" at bounding box center [148, 148] width 41 height 8
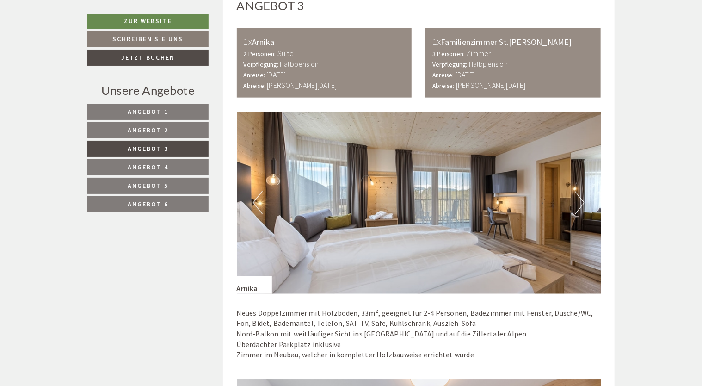
scroll to position [583, 0]
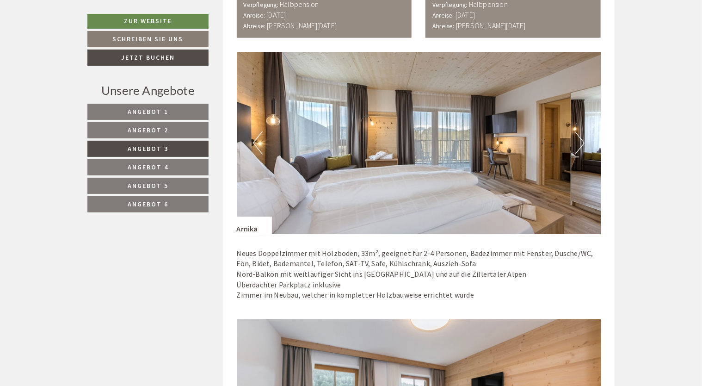
click at [582, 137] on button "Next" at bounding box center [580, 142] width 10 height 23
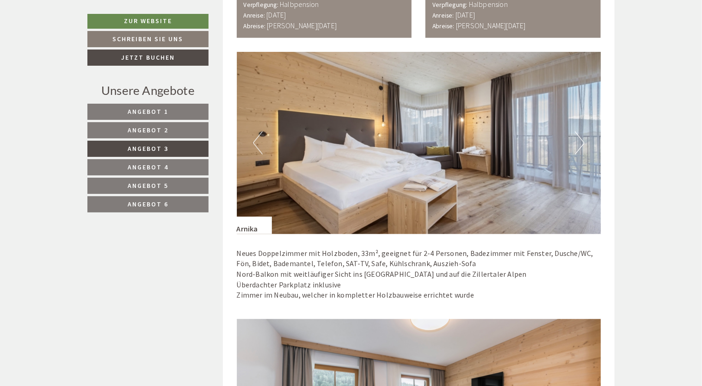
click at [582, 137] on button "Next" at bounding box center [580, 142] width 10 height 23
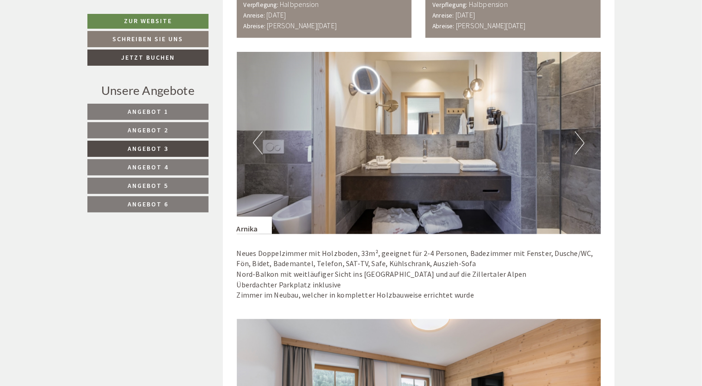
click at [582, 137] on button "Next" at bounding box center [580, 142] width 10 height 23
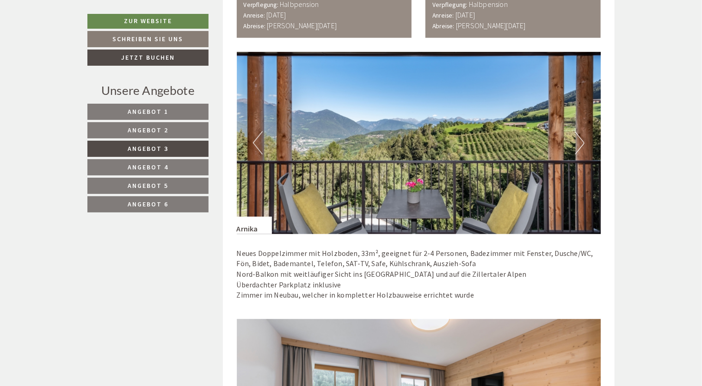
click at [582, 137] on button "Next" at bounding box center [580, 142] width 10 height 23
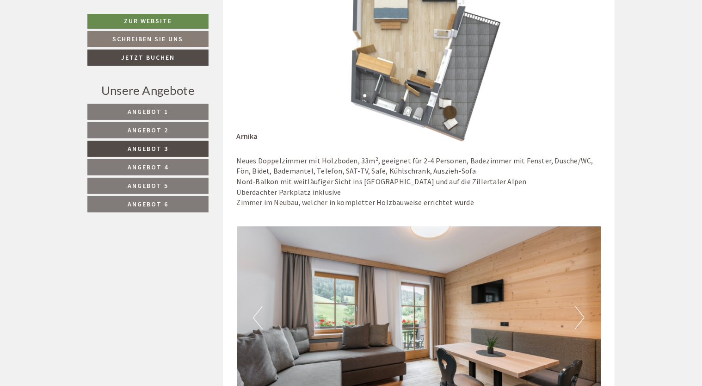
scroll to position [398, 0]
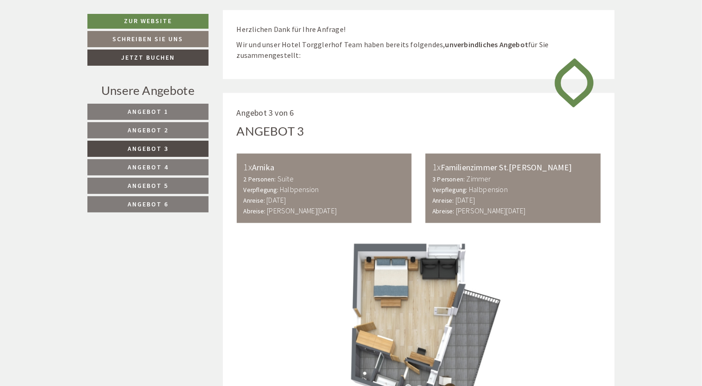
click at [156, 129] on span "Angebot 2" at bounding box center [148, 130] width 41 height 8
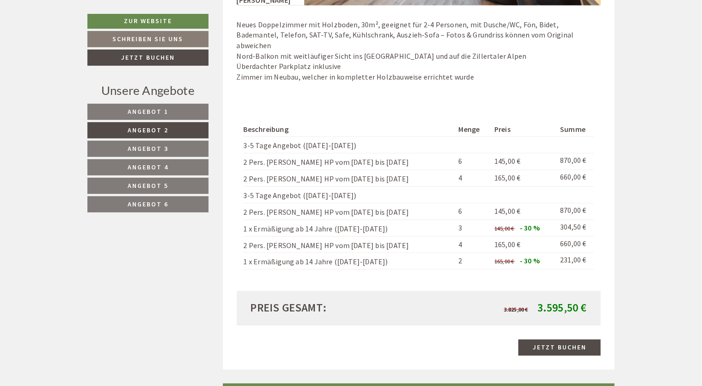
scroll to position [583, 0]
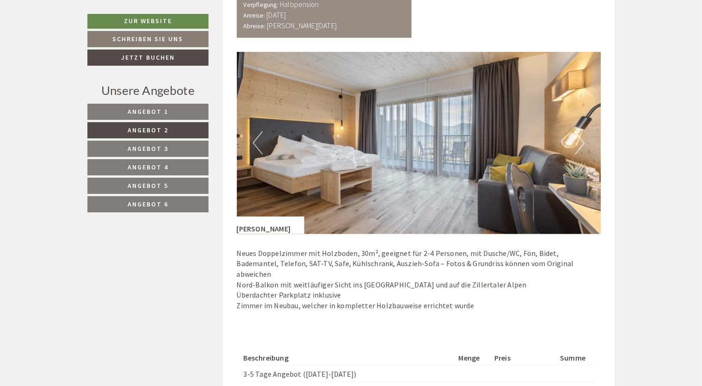
click at [584, 139] on button "Next" at bounding box center [580, 142] width 10 height 23
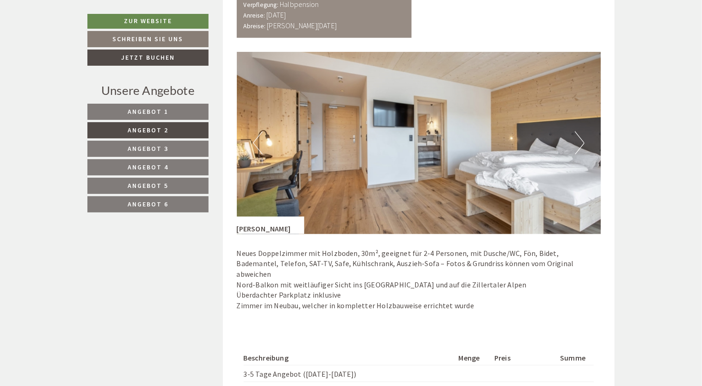
click at [584, 139] on button "Next" at bounding box center [580, 142] width 10 height 23
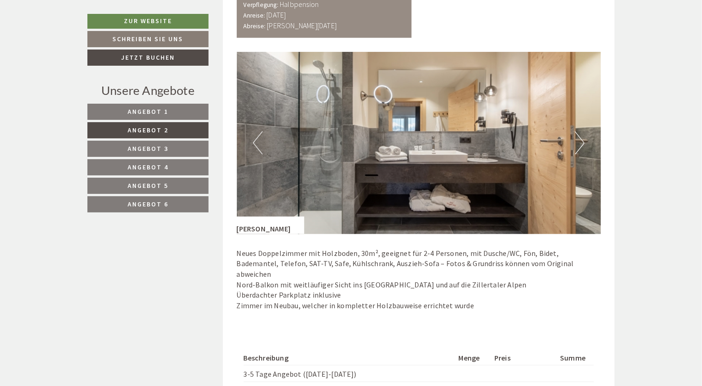
click at [584, 139] on button "Next" at bounding box center [580, 142] width 10 height 23
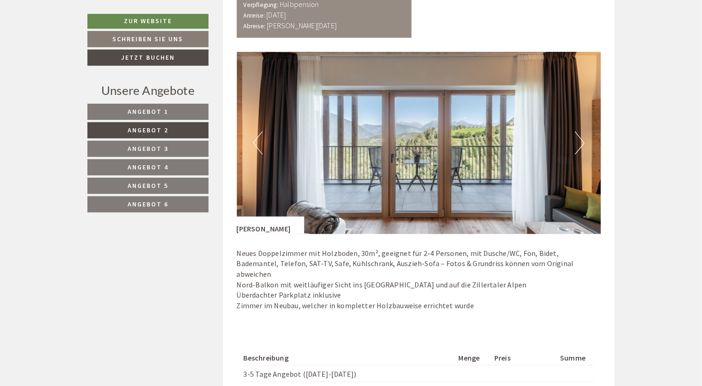
click at [584, 139] on button "Next" at bounding box center [580, 142] width 10 height 23
